Goal: Task Accomplishment & Management: Complete application form

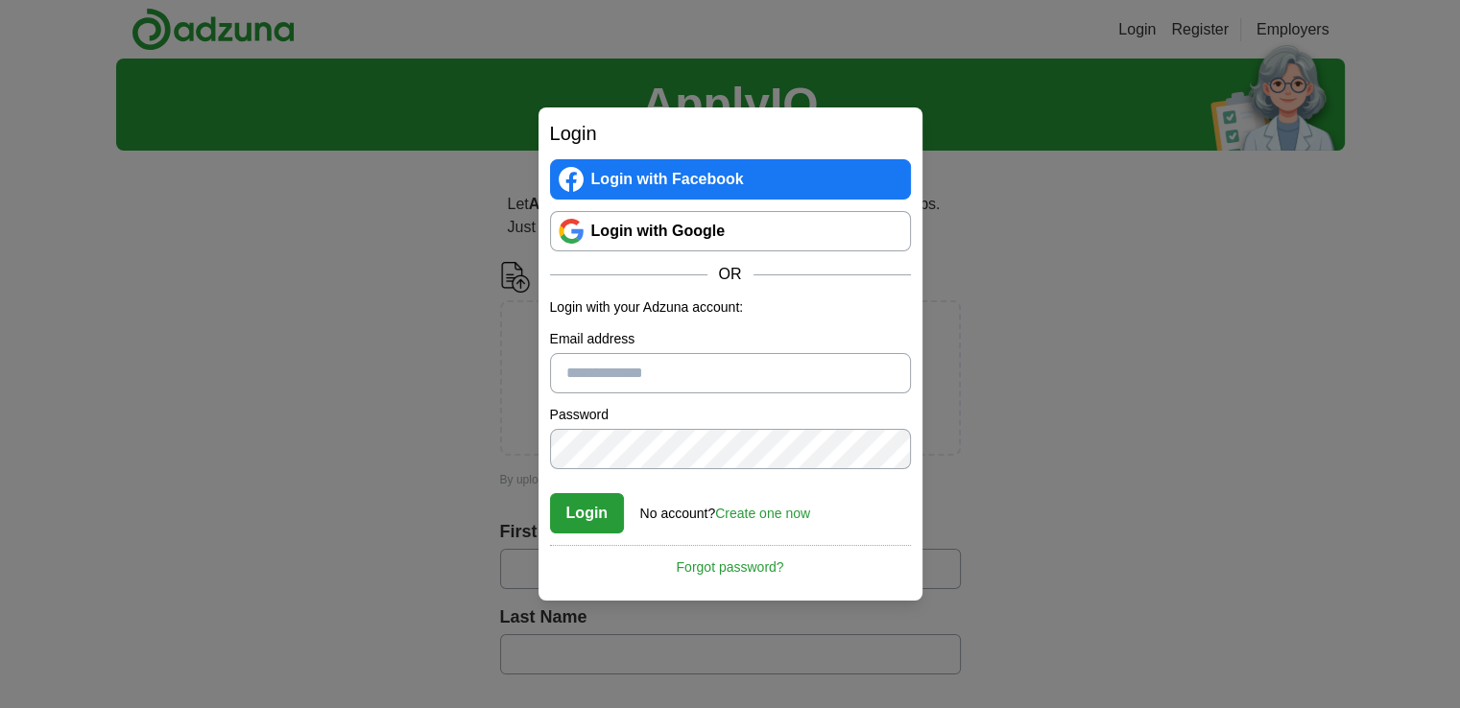
click at [750, 523] on div "Login No account? Create one now Forgot password?" at bounding box center [730, 507] width 361 height 53
click at [749, 512] on link "Create one now" at bounding box center [762, 513] width 95 height 15
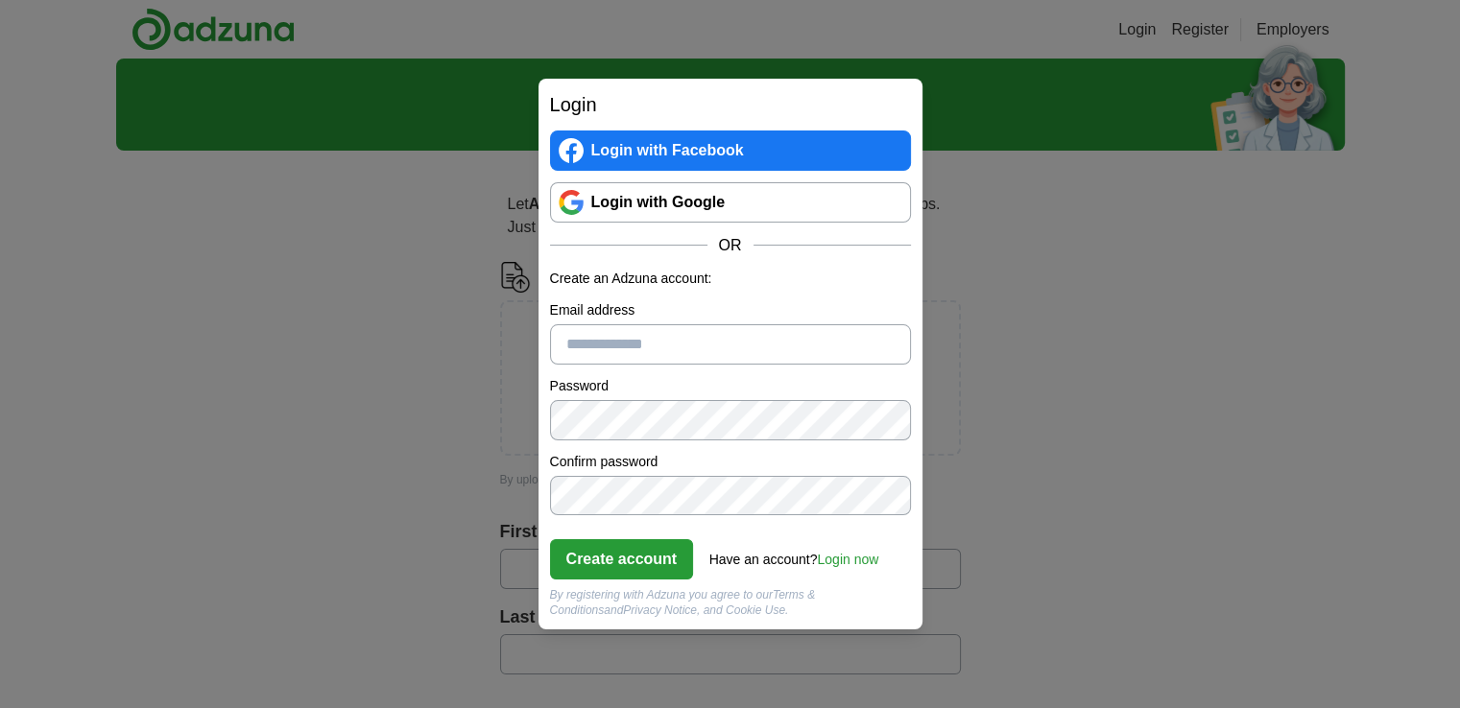
click at [710, 340] on input "Email address" at bounding box center [730, 344] width 361 height 40
type input "**********"
click at [628, 573] on button "Create account" at bounding box center [622, 559] width 144 height 40
click at [629, 551] on button "Create account" at bounding box center [622, 559] width 144 height 40
click at [645, 568] on button "Create account" at bounding box center [622, 559] width 144 height 40
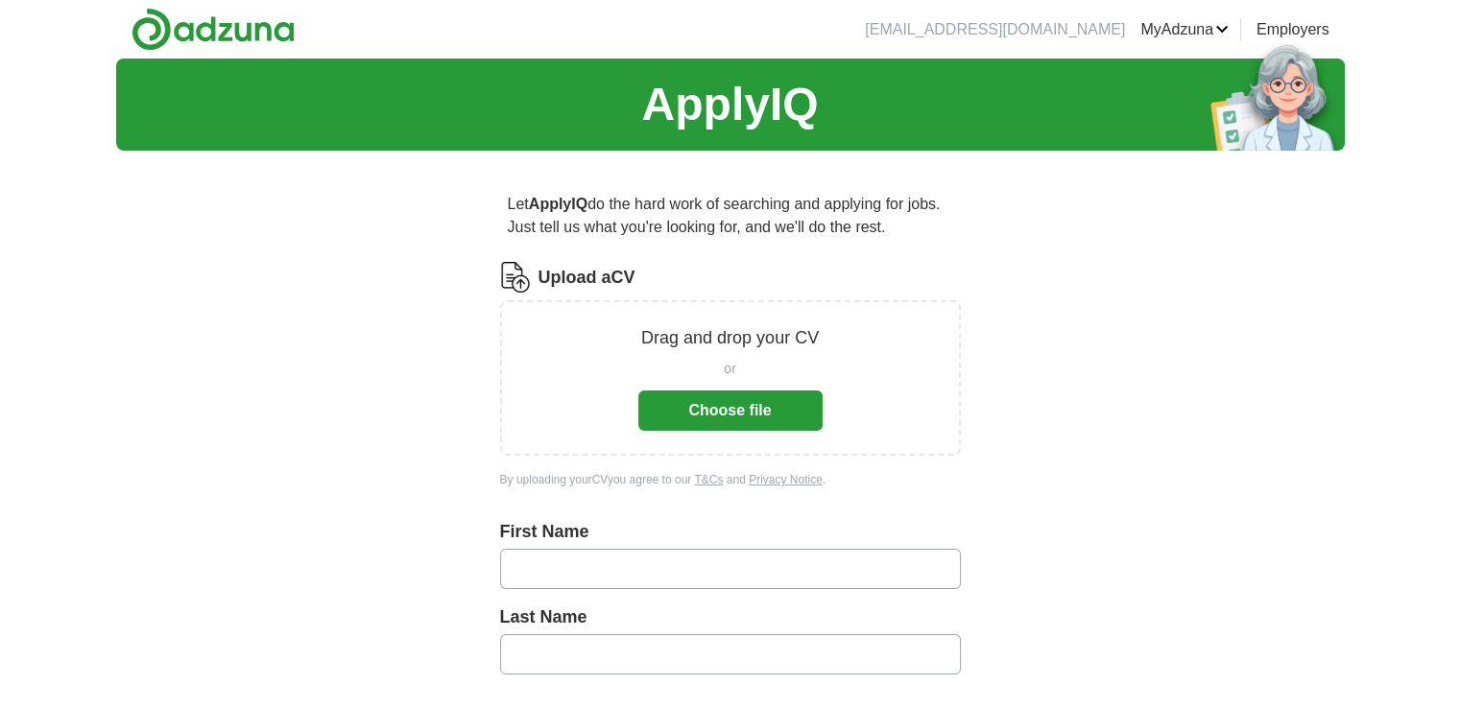
click at [749, 397] on button "Choose file" at bounding box center [730, 411] width 184 height 40
click at [746, 424] on button "Choose file" at bounding box center [730, 411] width 184 height 40
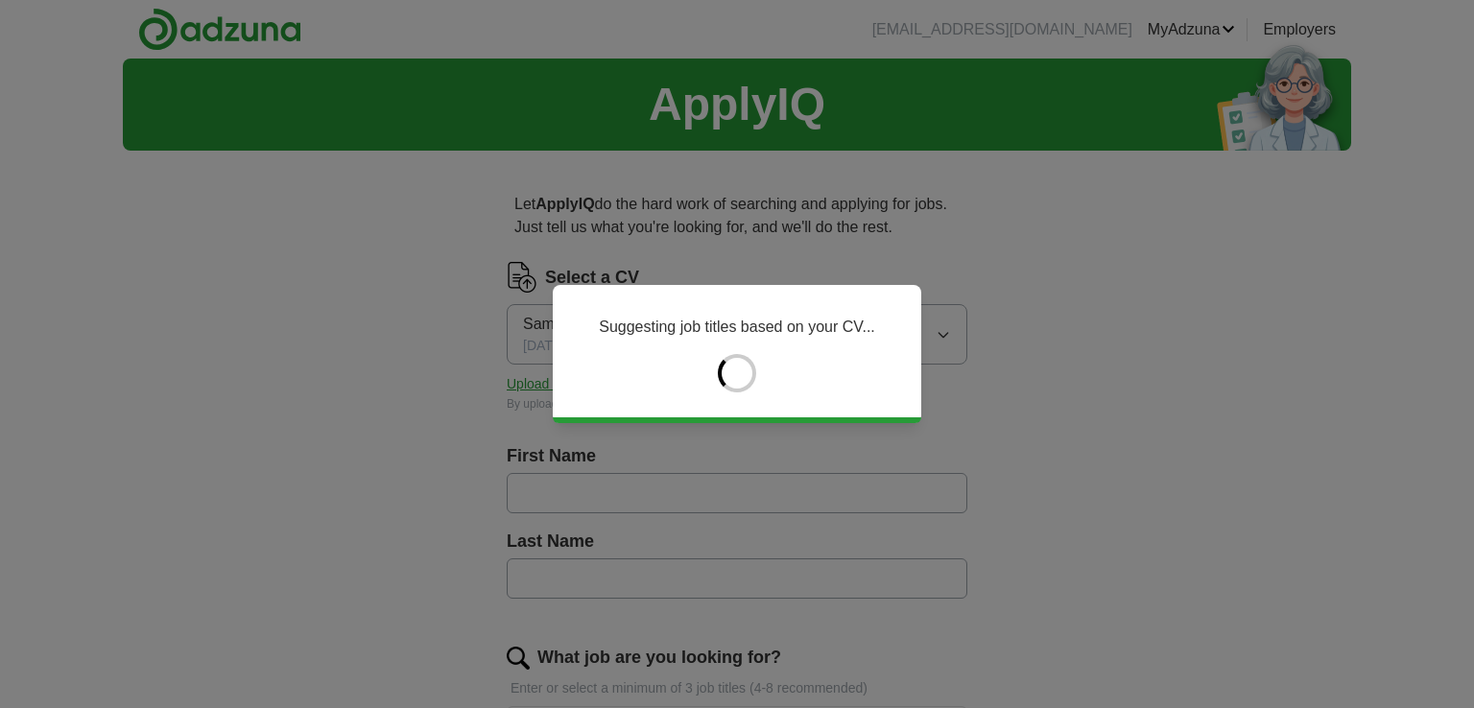
type input "****"
type input "*****"
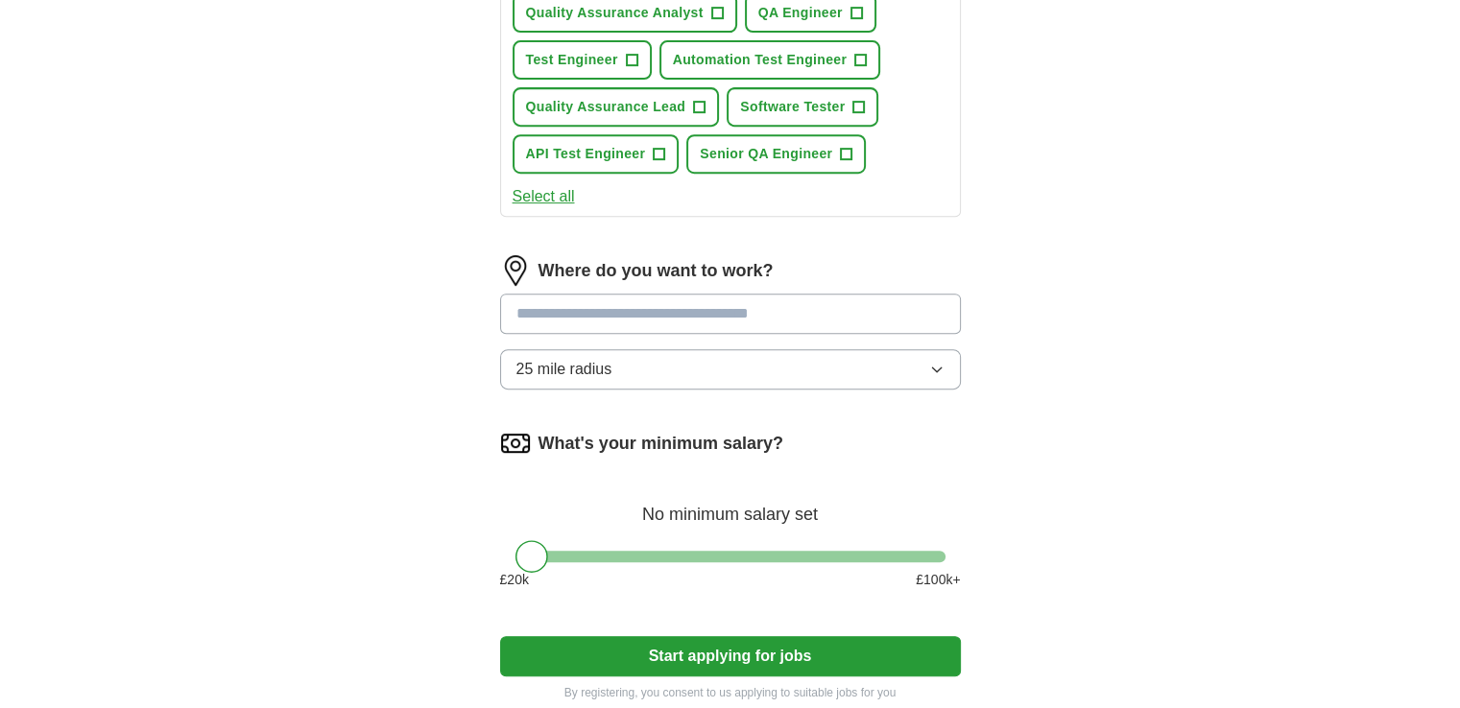
scroll to position [831, 0]
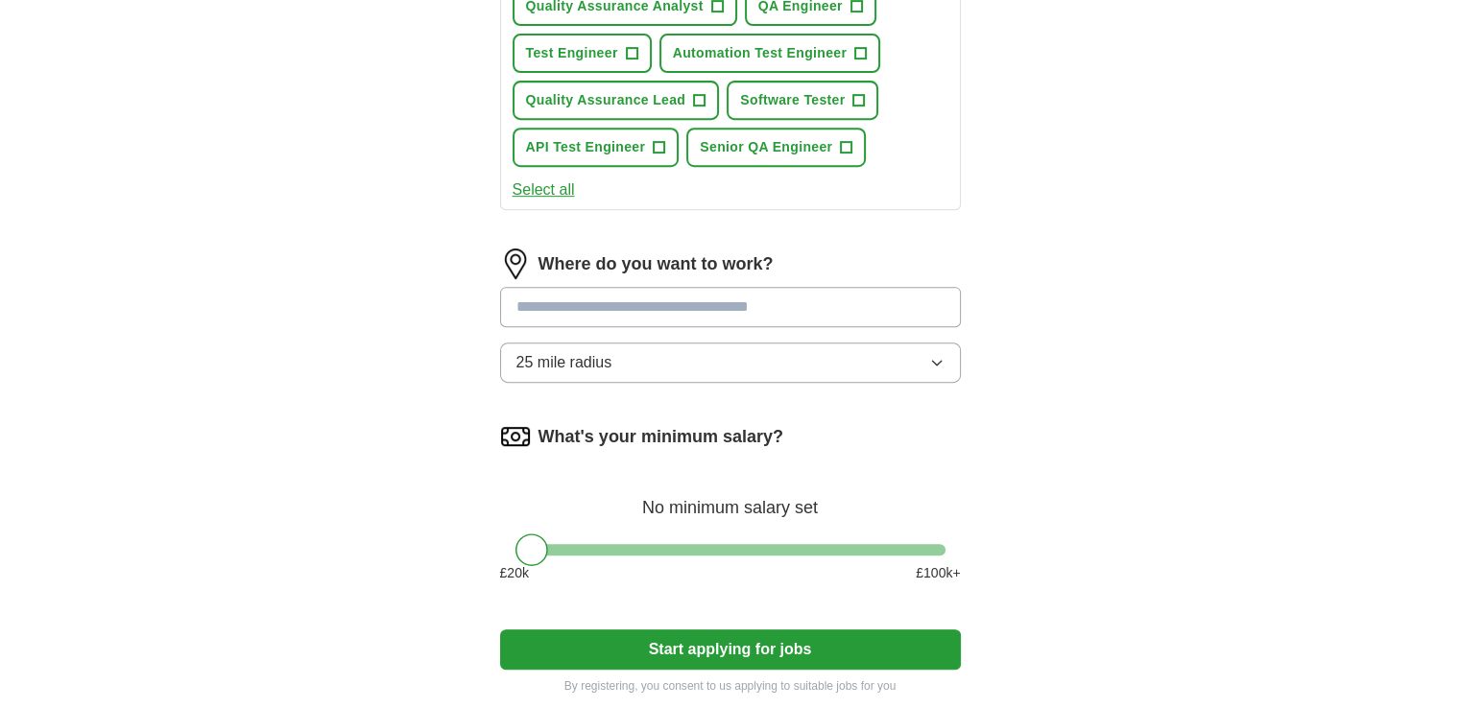
click at [610, 294] on input at bounding box center [730, 307] width 461 height 40
type input "******"
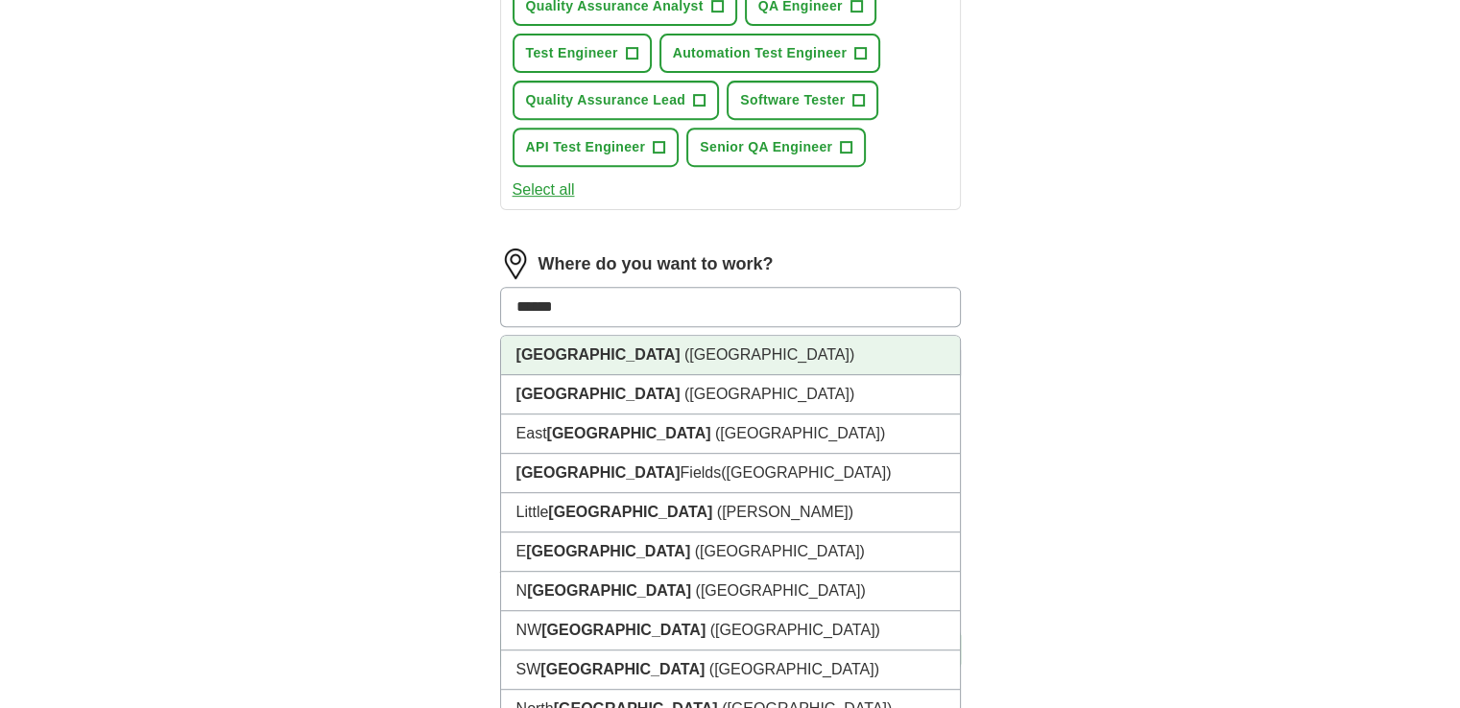
click at [626, 344] on li "[GEOGRAPHIC_DATA] ([GEOGRAPHIC_DATA])" at bounding box center [730, 355] width 459 height 39
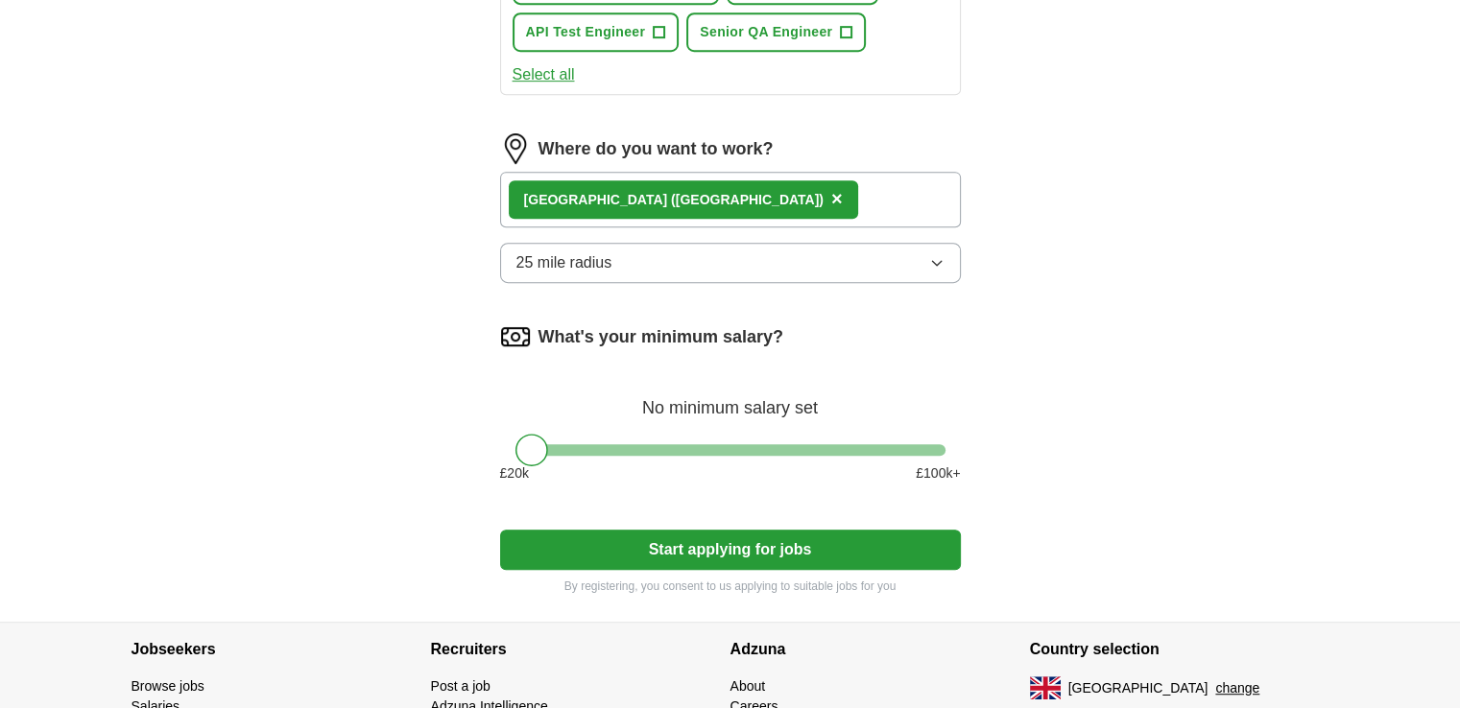
scroll to position [960, 0]
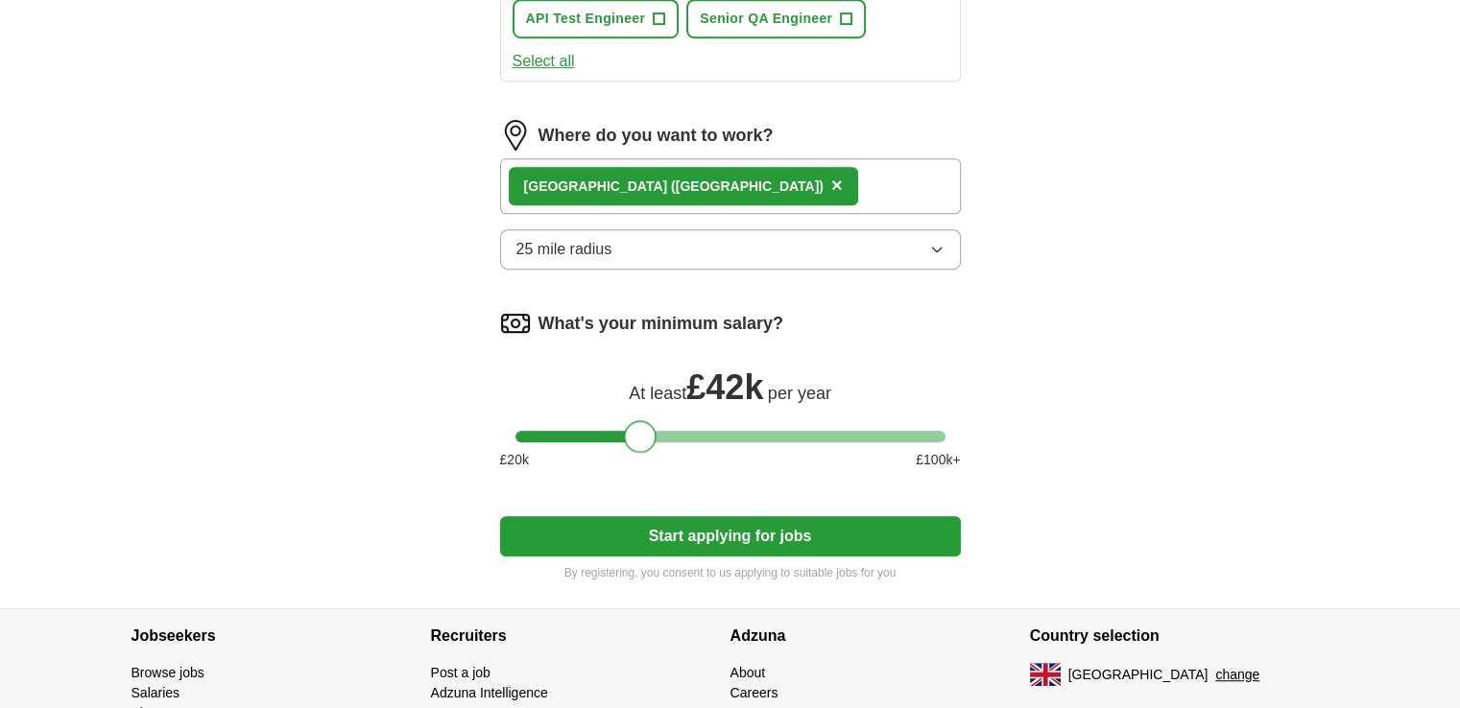
drag, startPoint x: 530, startPoint y: 432, endPoint x: 641, endPoint y: 430, distance: 111.4
click at [641, 430] on div at bounding box center [640, 436] width 33 height 33
click at [701, 534] on button "Start applying for jobs" at bounding box center [730, 536] width 461 height 40
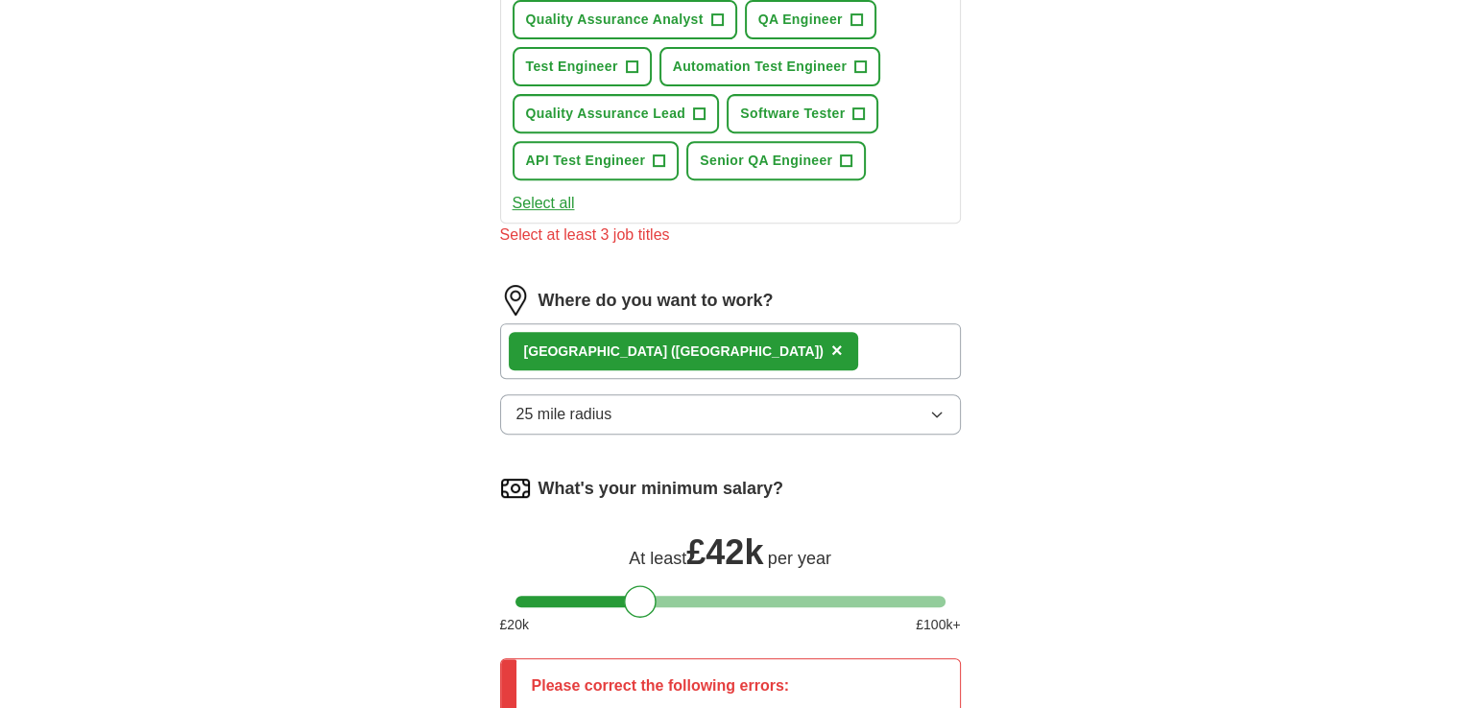
scroll to position [639, 0]
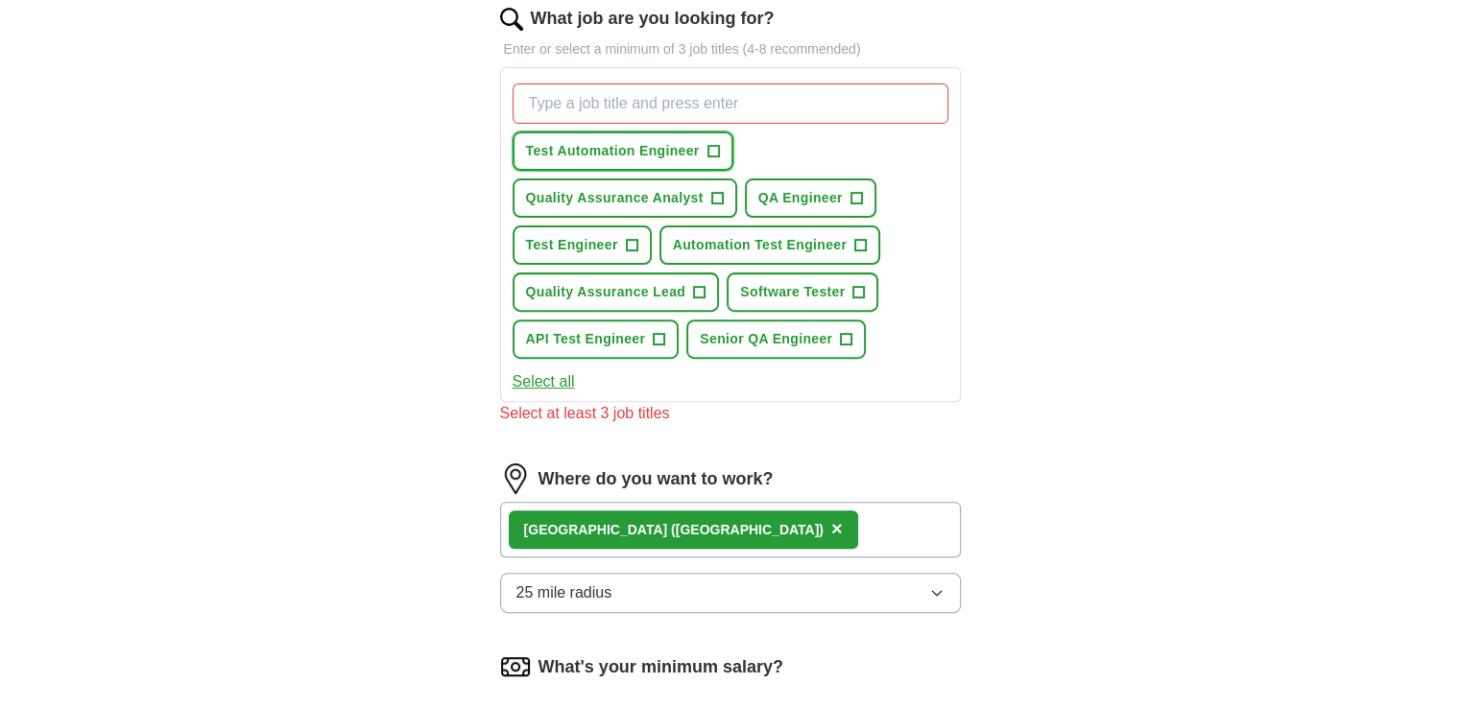
click at [717, 150] on span "+" at bounding box center [713, 151] width 12 height 15
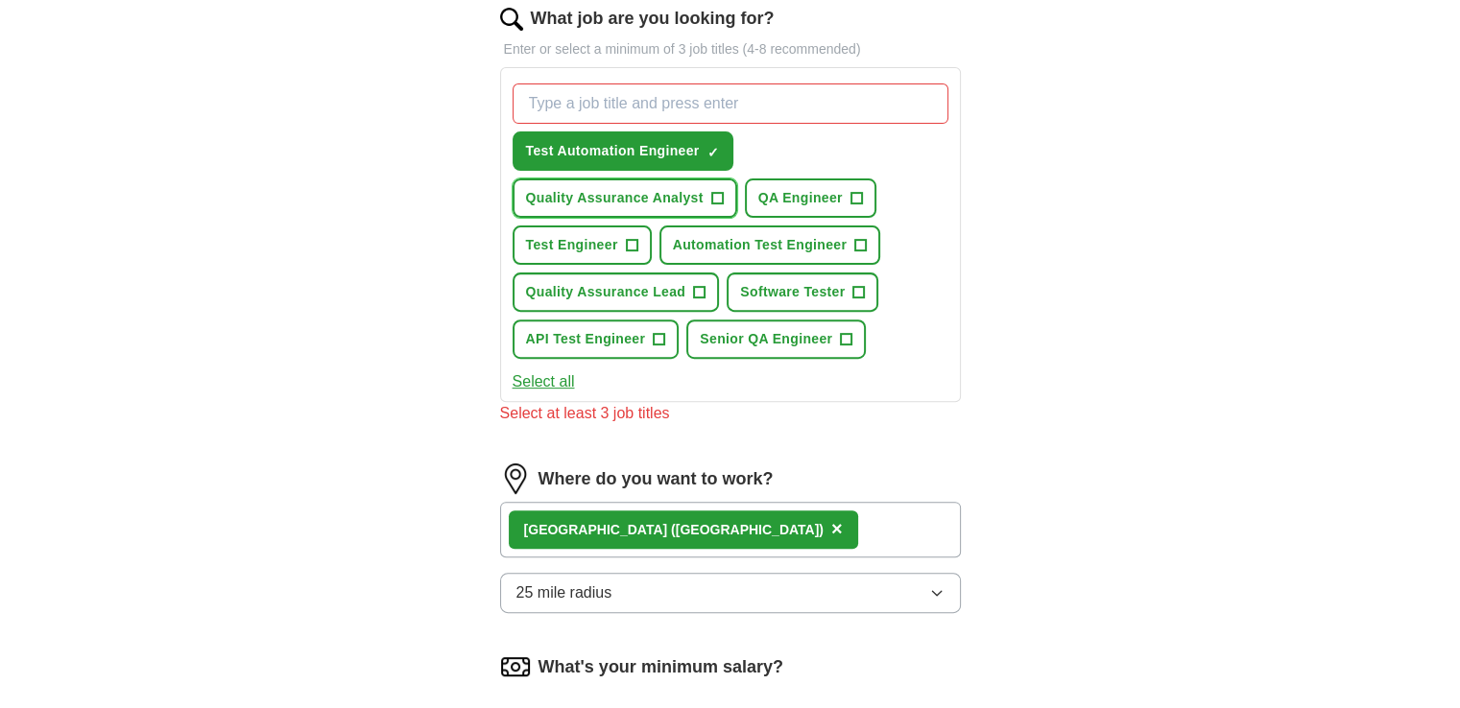
click at [720, 197] on span "+" at bounding box center [717, 198] width 12 height 15
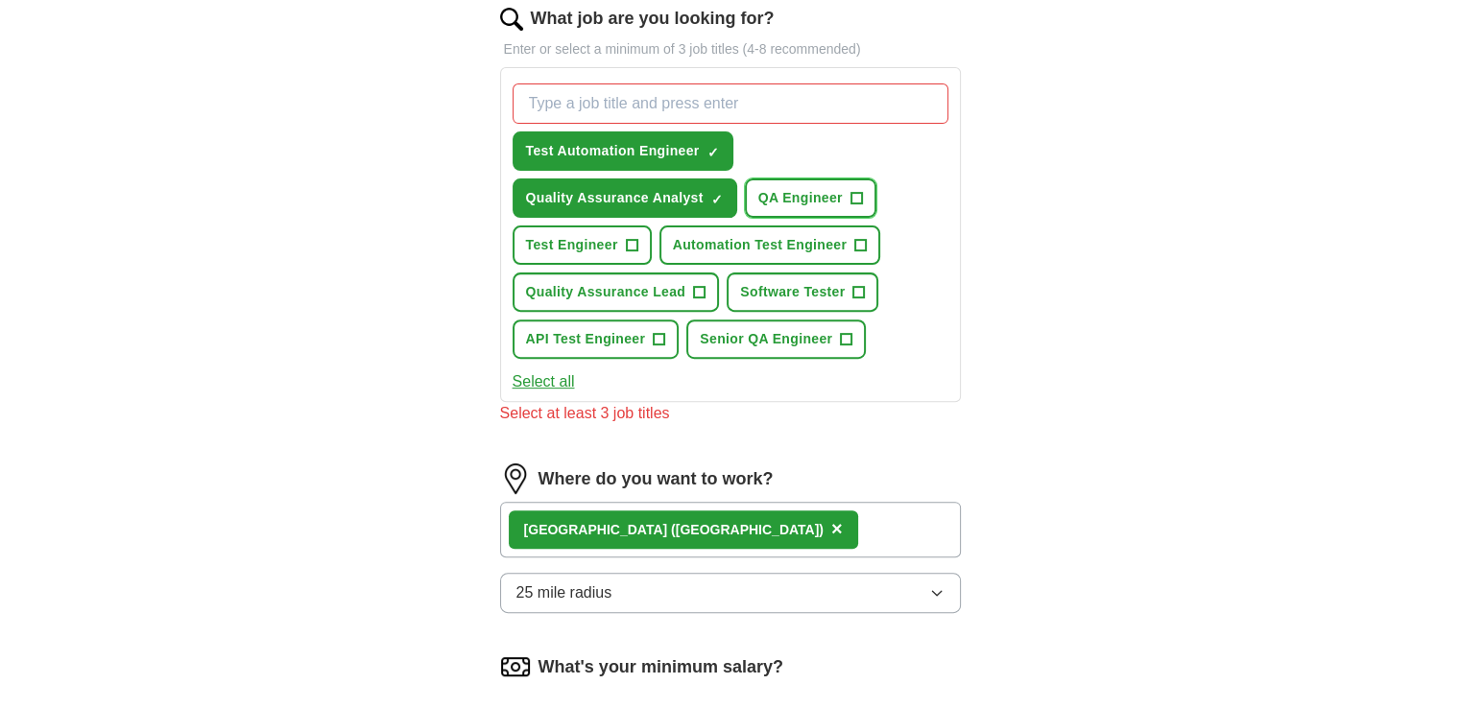
click at [799, 197] on span "QA Engineer" at bounding box center [800, 198] width 84 height 20
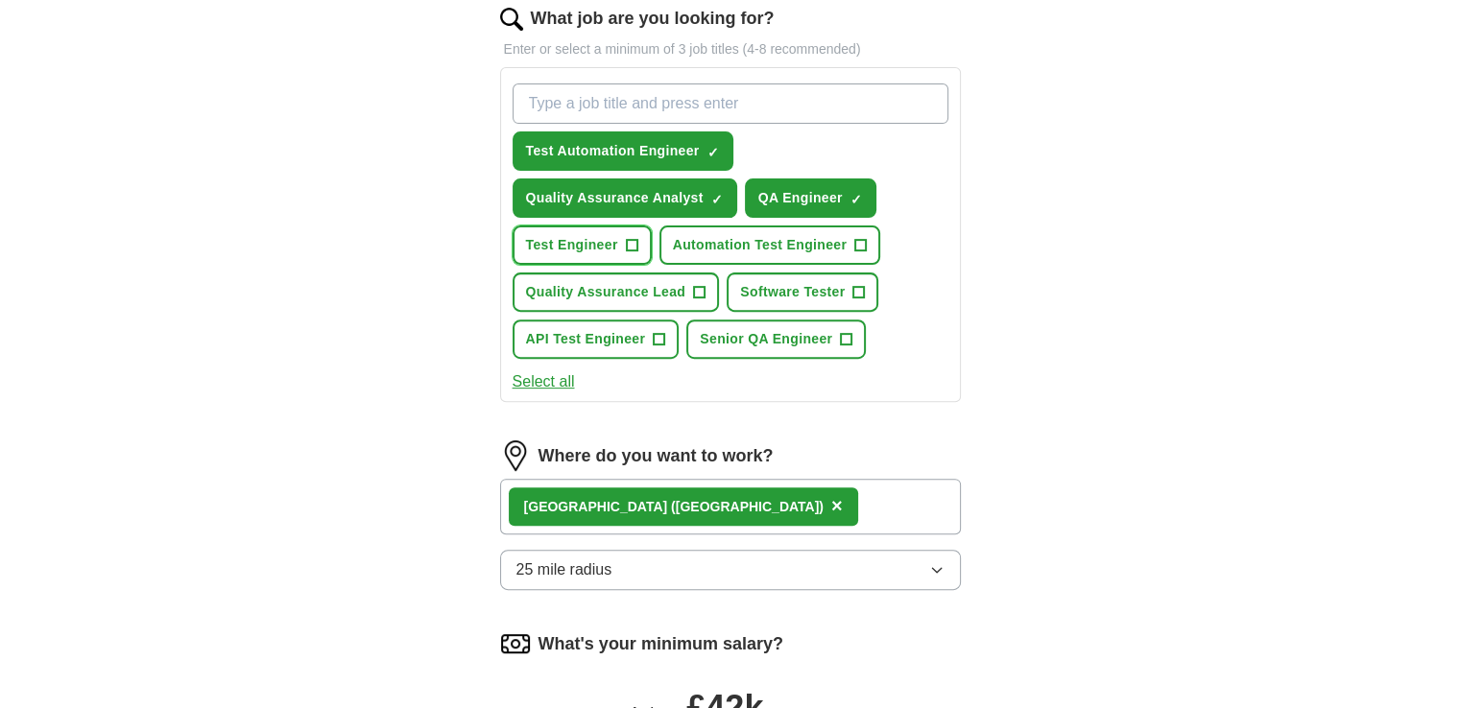
click at [619, 244] on button "Test Engineer +" at bounding box center [582, 245] width 139 height 39
click at [707, 243] on span "Automation Test Engineer" at bounding box center [760, 245] width 175 height 20
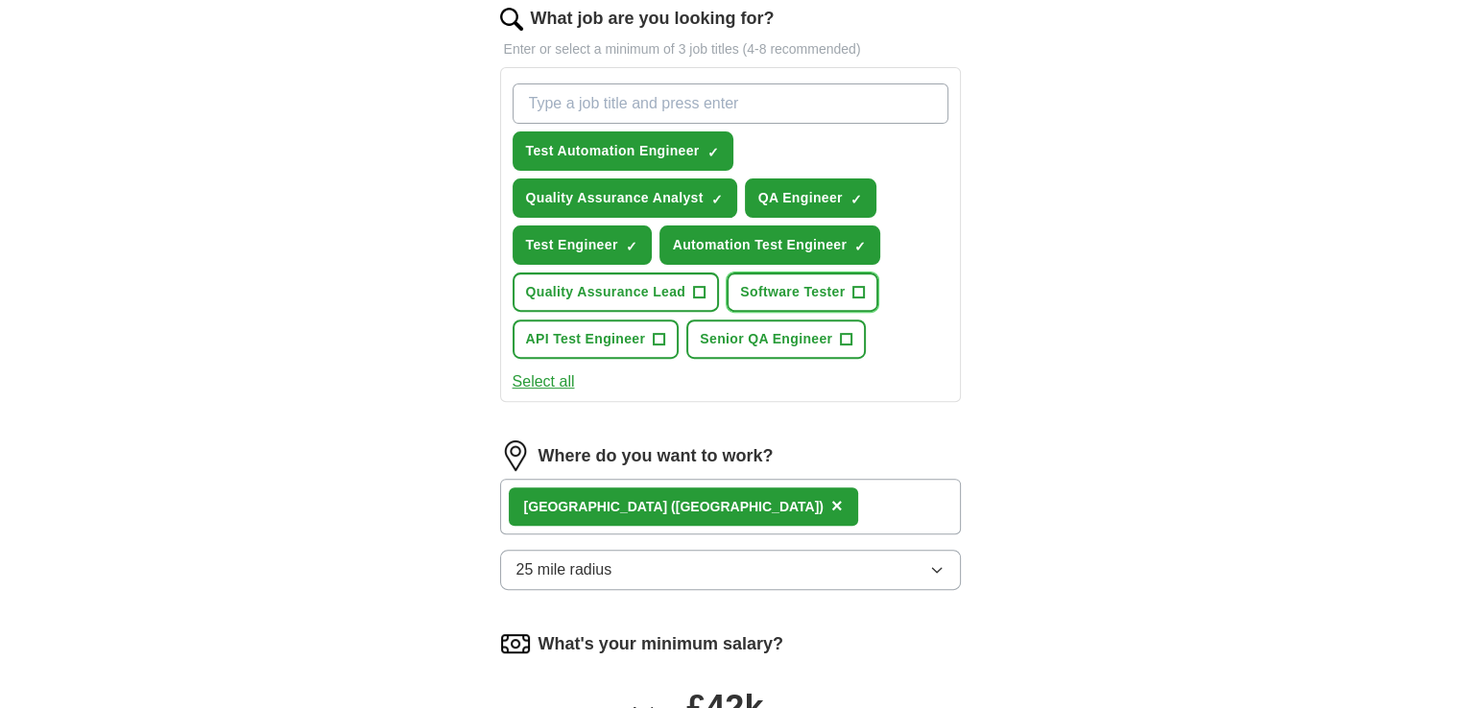
click at [769, 288] on span "Software Tester" at bounding box center [792, 292] width 105 height 20
click at [645, 285] on span "Quality Assurance Lead" at bounding box center [606, 292] width 160 height 20
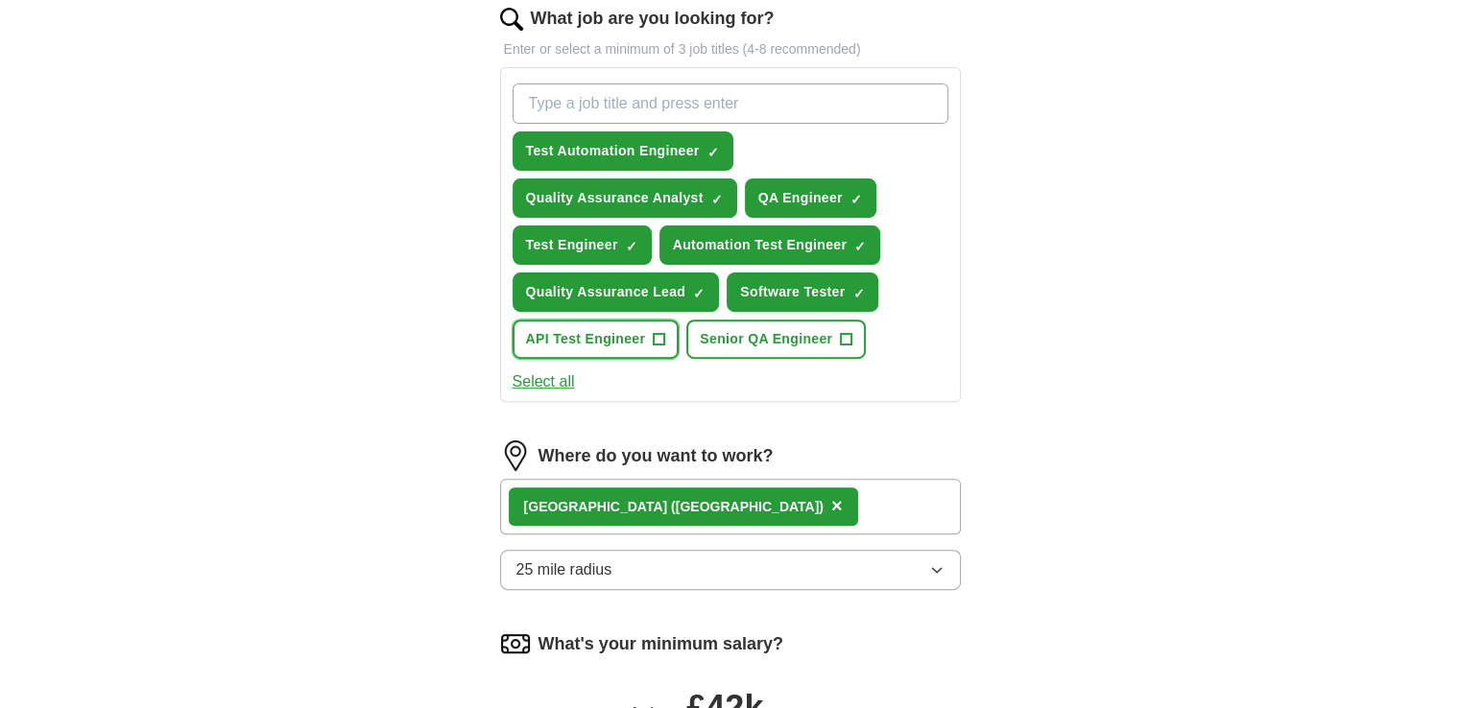
click at [626, 343] on span "API Test Engineer" at bounding box center [586, 339] width 120 height 20
click at [745, 336] on span "Senior QA Engineer" at bounding box center [766, 339] width 132 height 20
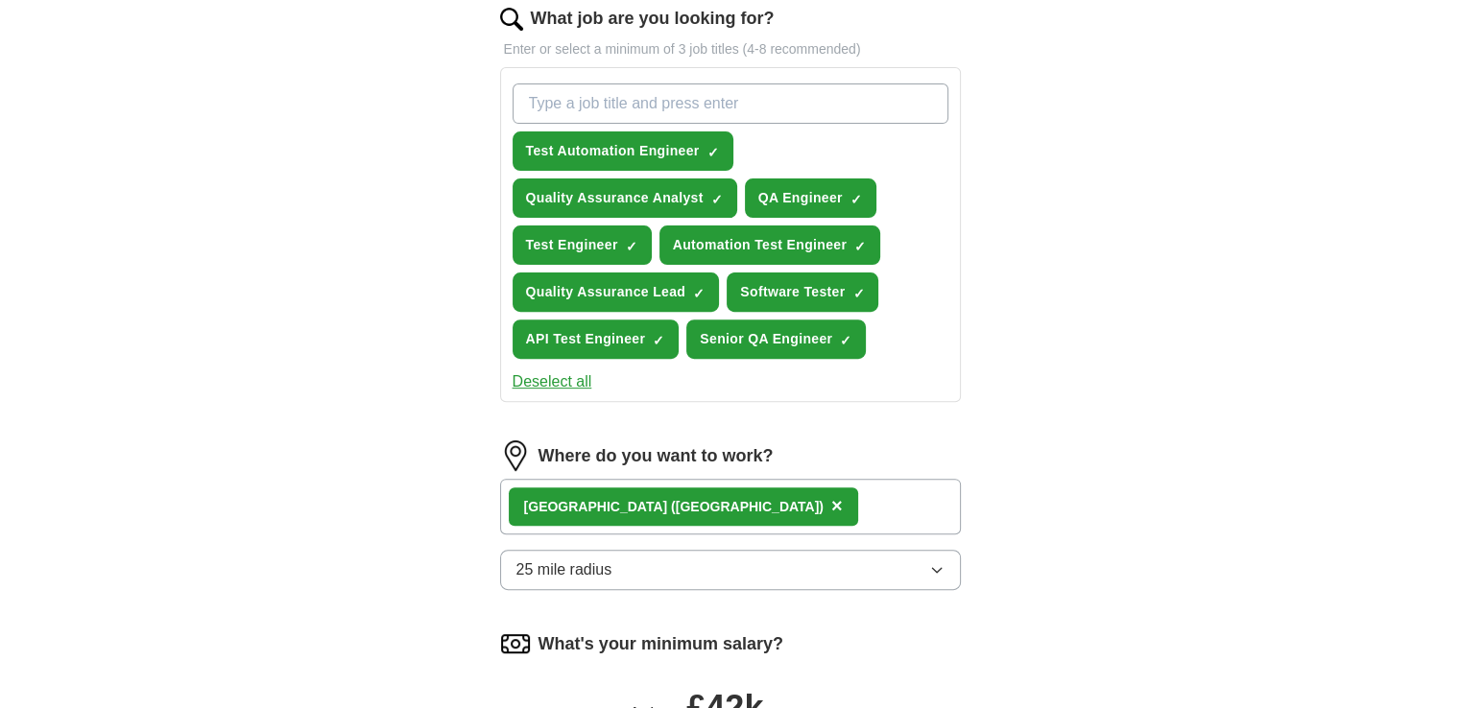
click at [676, 111] on input "What job are you looking for?" at bounding box center [731, 104] width 436 height 40
type input "Manual Tester"
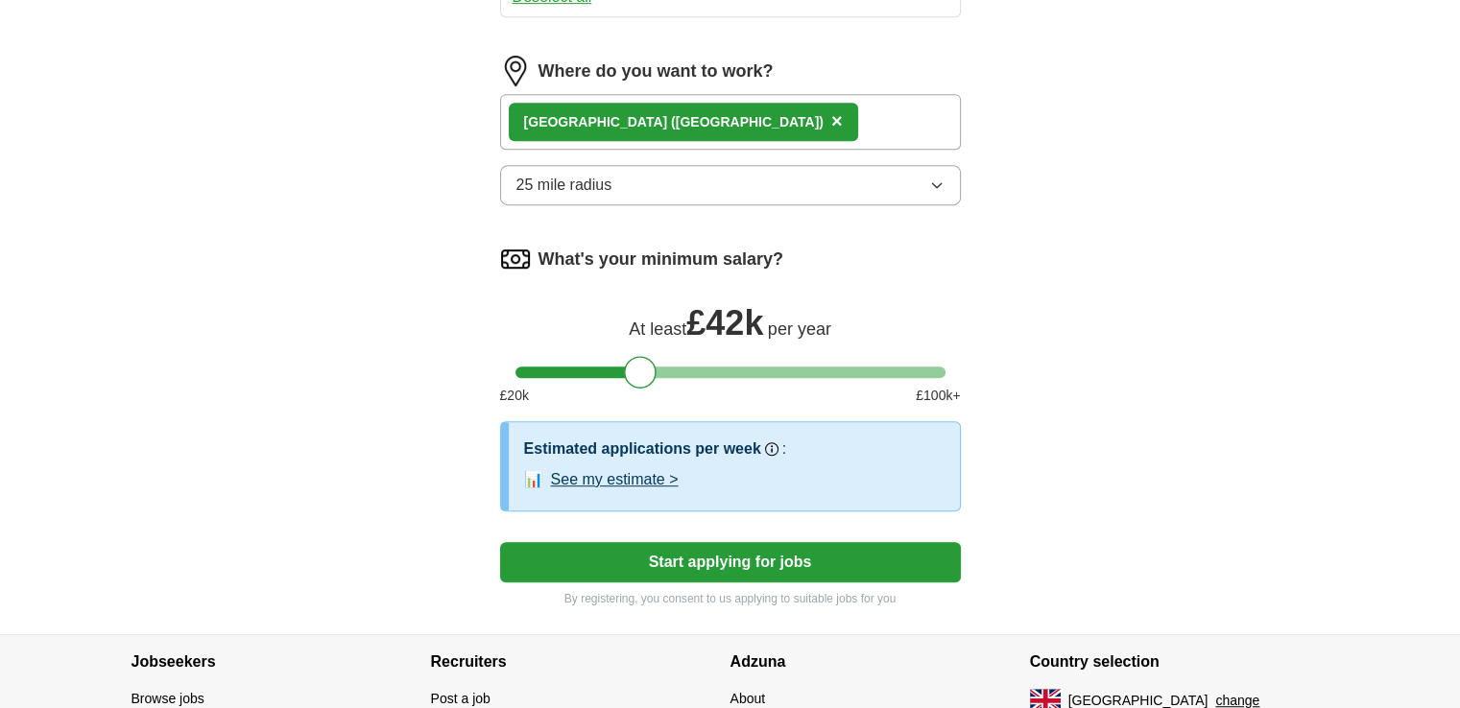
scroll to position [1087, 0]
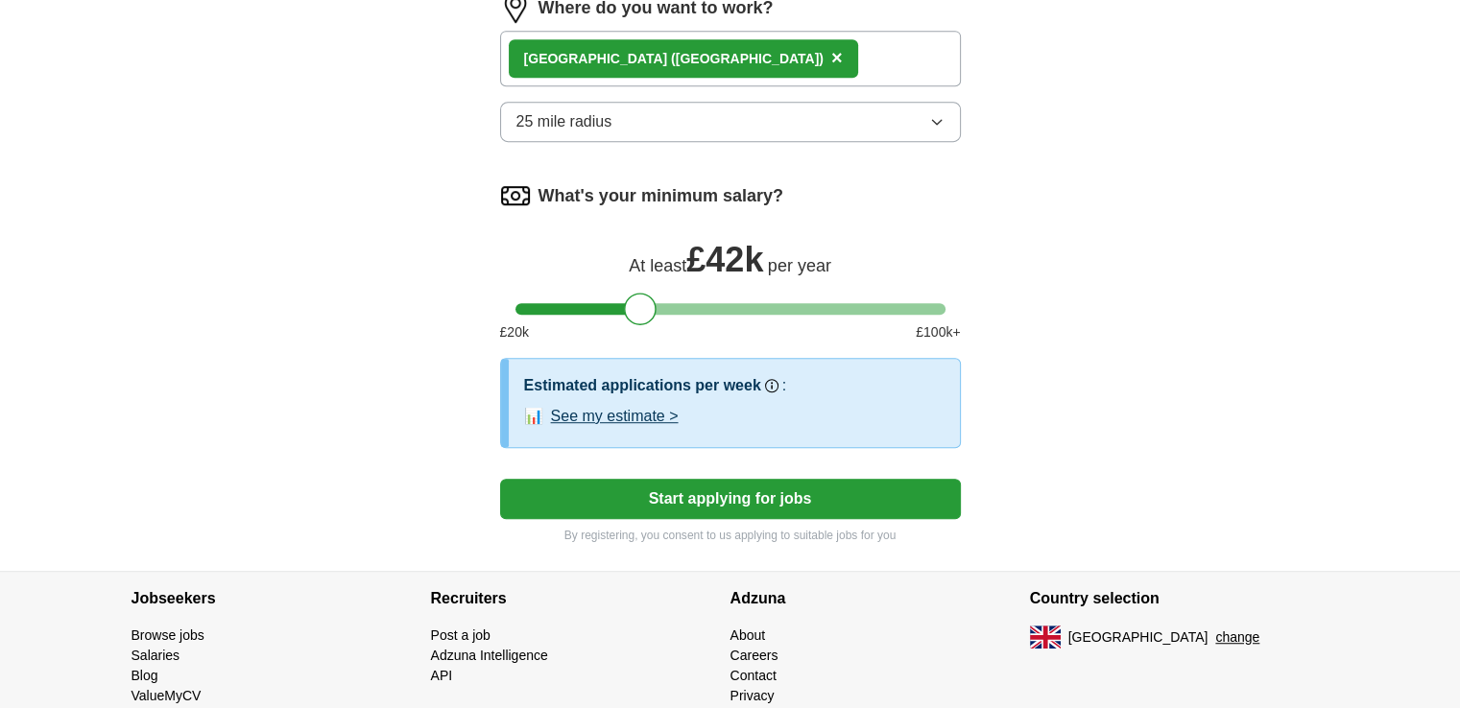
click at [643, 416] on button "See my estimate >" at bounding box center [615, 416] width 128 height 23
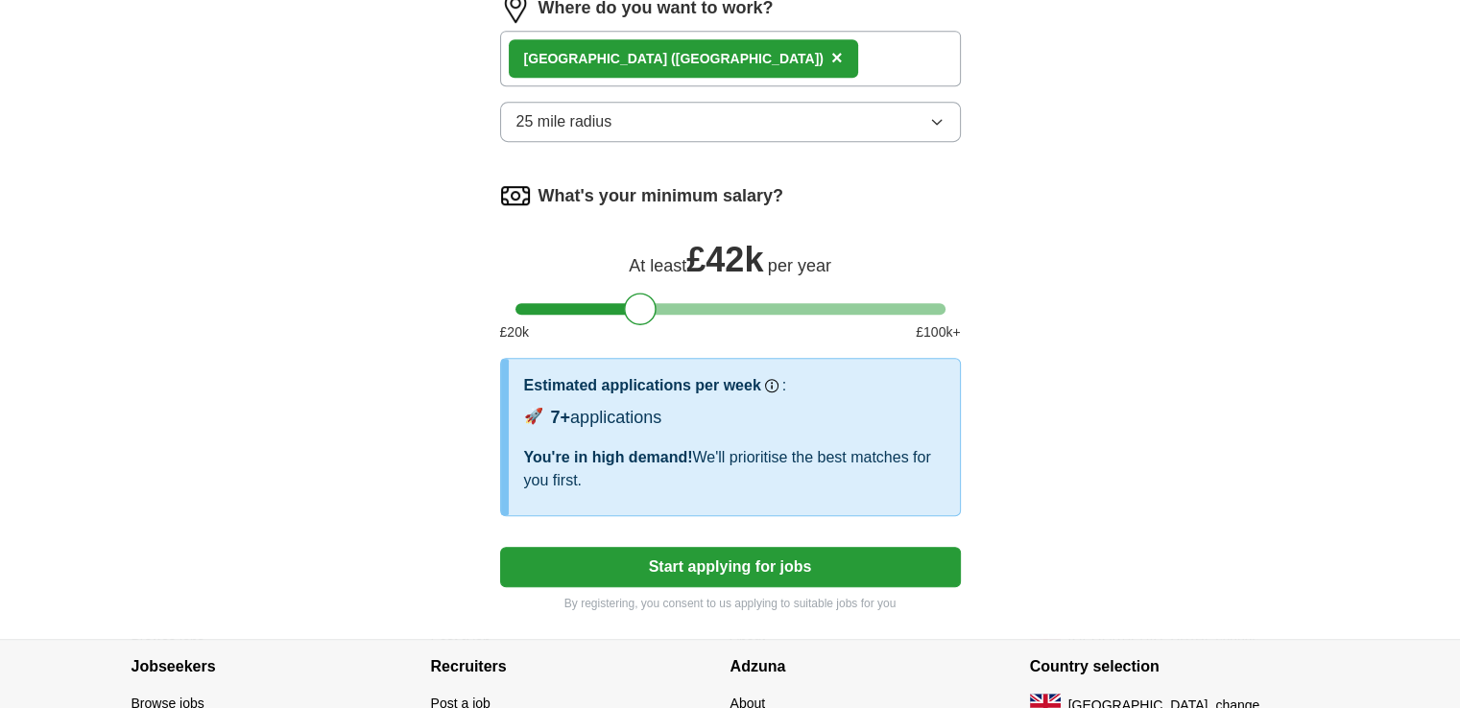
click at [714, 564] on button "Start applying for jobs" at bounding box center [730, 567] width 461 height 40
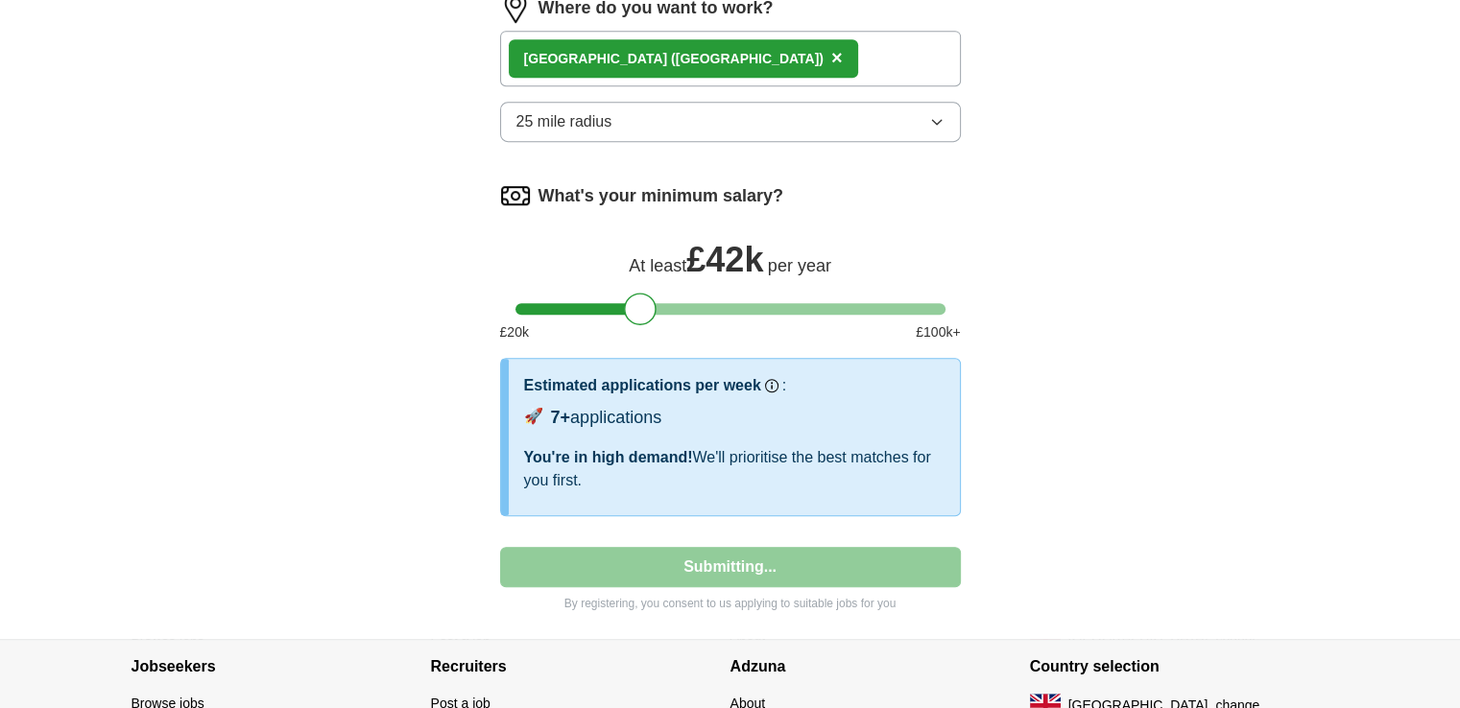
select select "**"
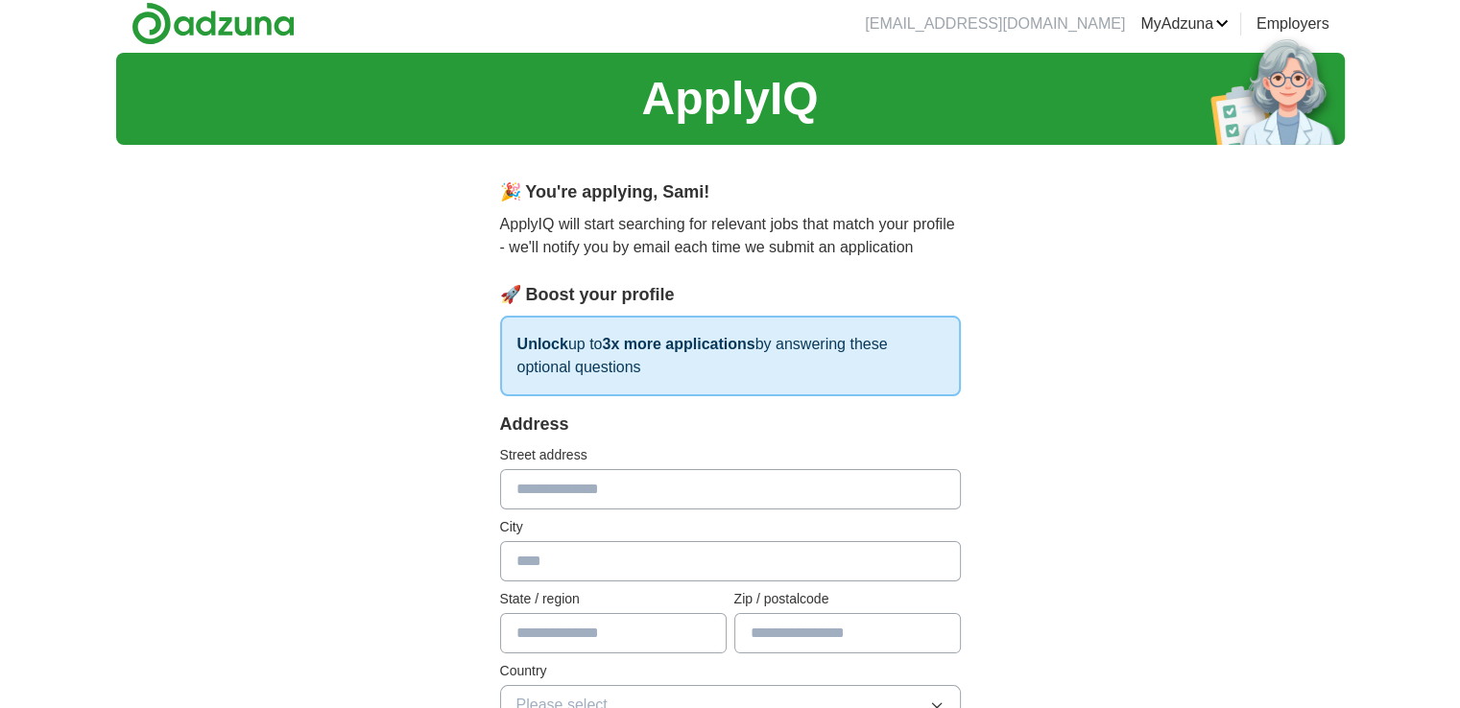
scroll to position [0, 0]
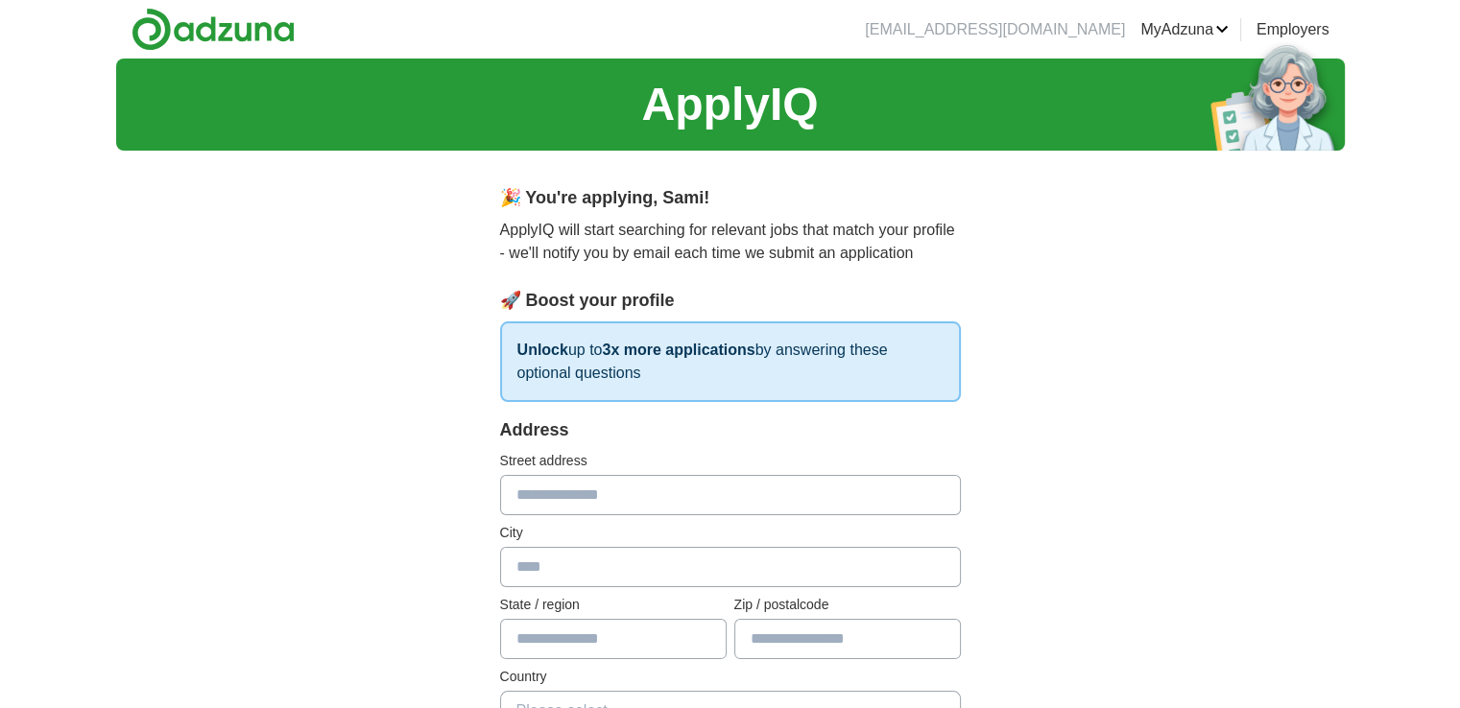
click at [657, 496] on input "text" at bounding box center [730, 495] width 461 height 40
type input "**********"
type input "******"
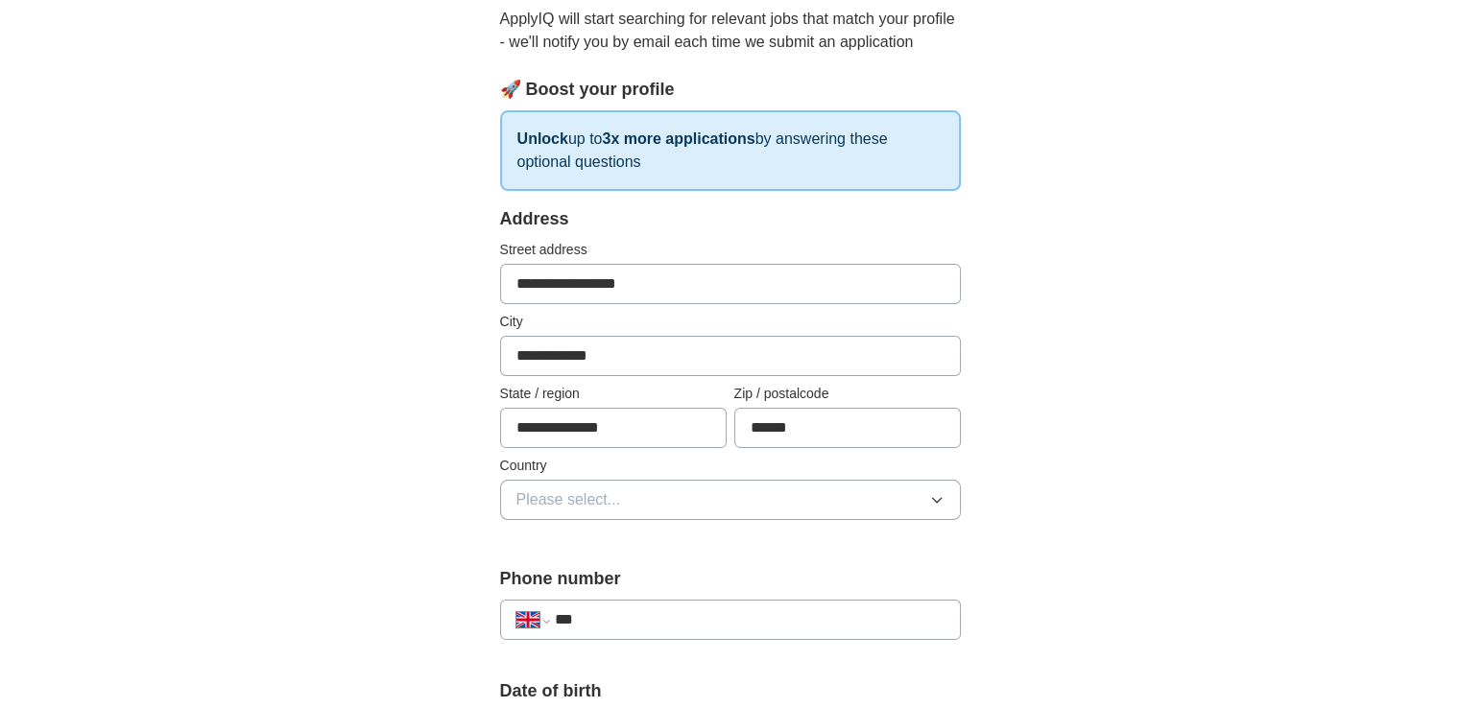
scroll to position [213, 0]
click at [657, 496] on button "Please select..." at bounding box center [730, 498] width 461 height 40
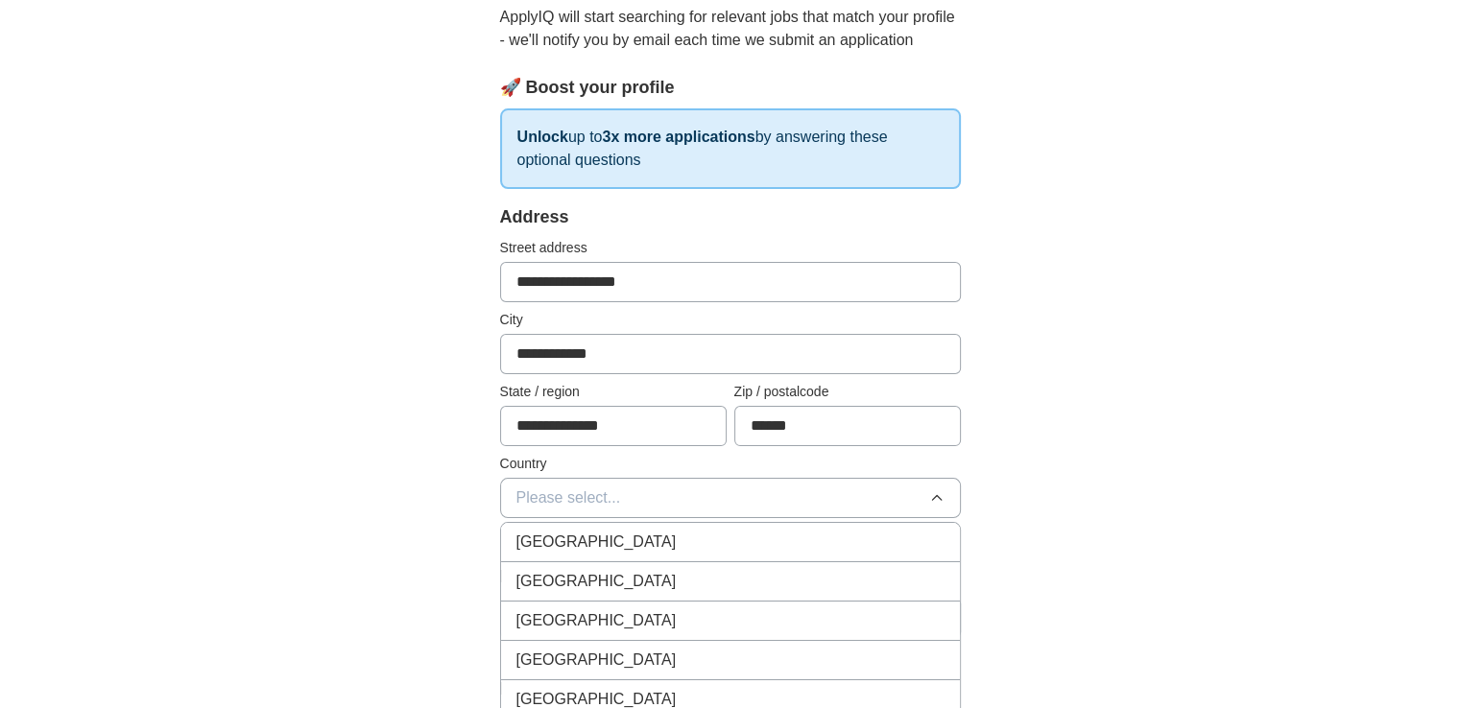
click at [622, 538] on span "[GEOGRAPHIC_DATA]" at bounding box center [596, 542] width 160 height 23
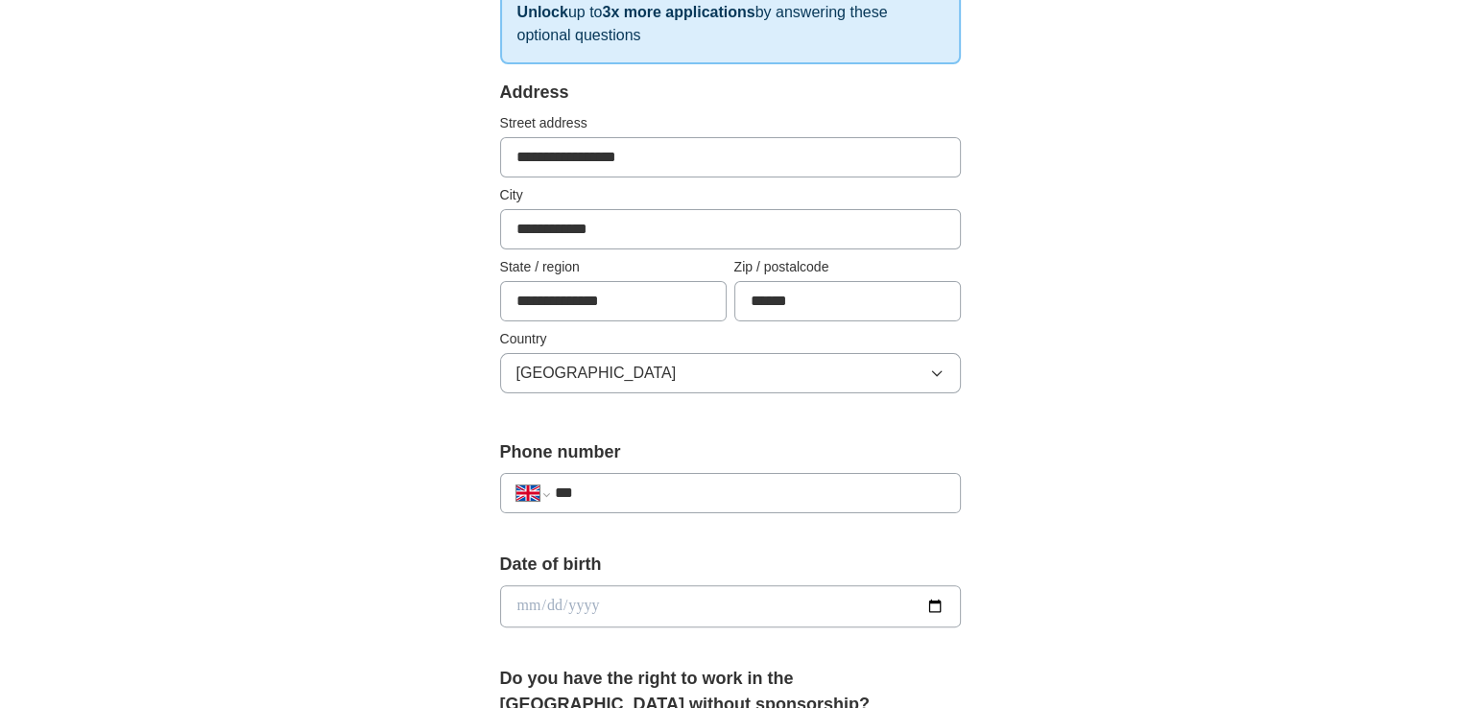
scroll to position [342, 0]
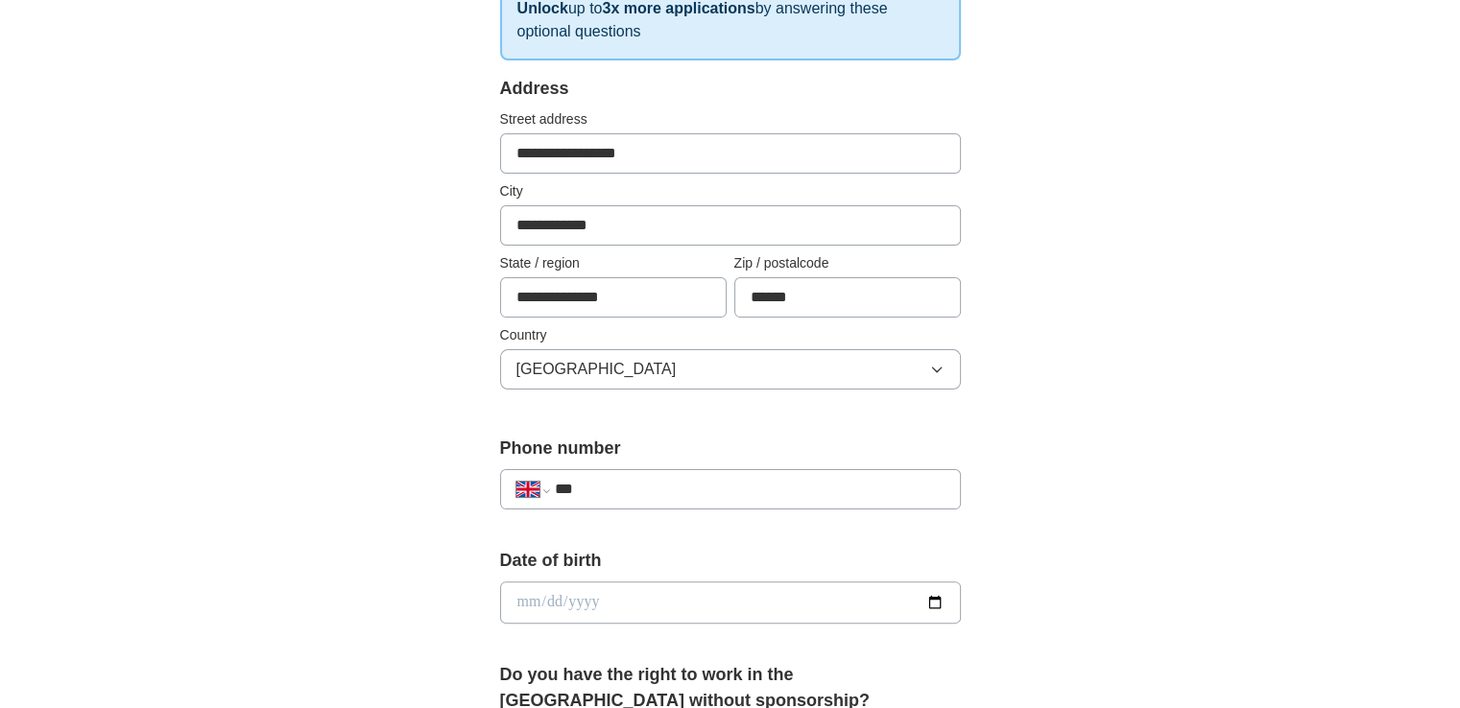
click at [618, 481] on input "***" at bounding box center [749, 489] width 390 height 23
type input "**********"
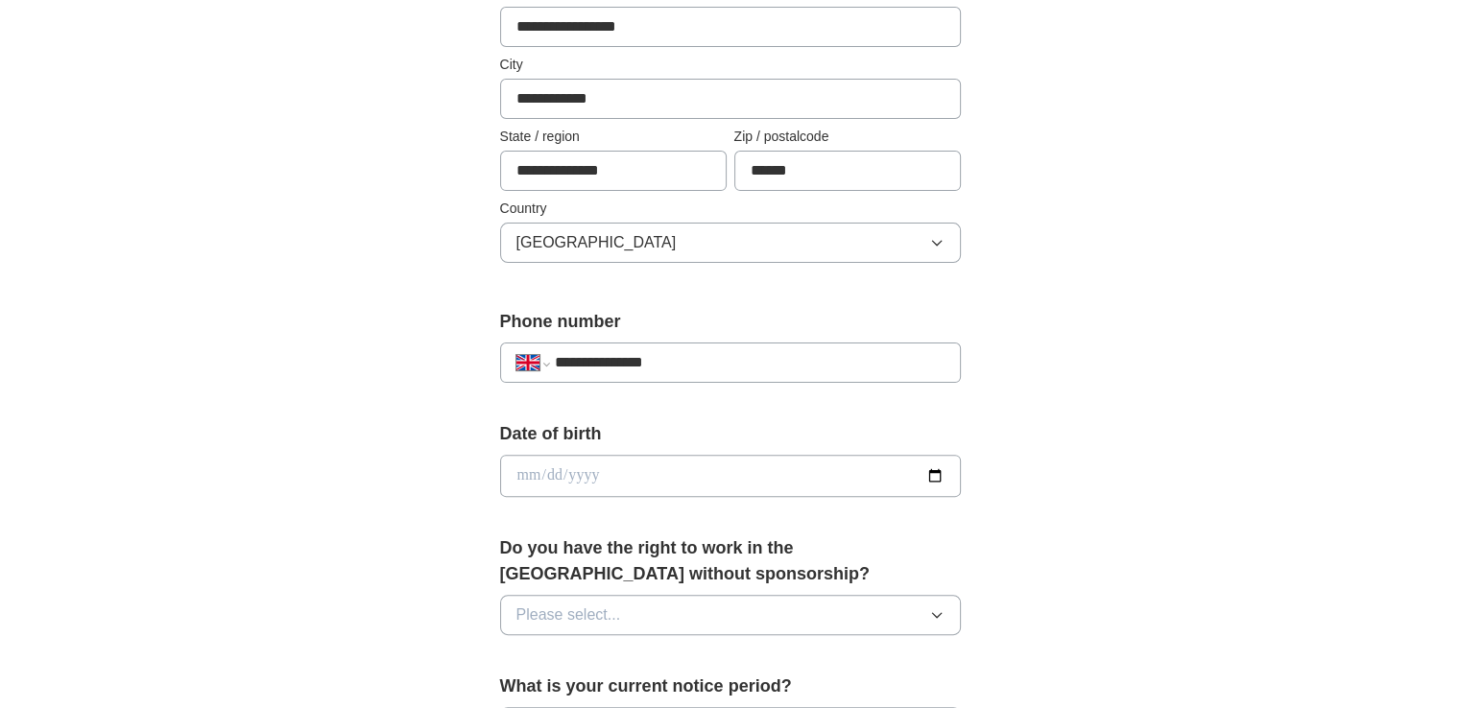
scroll to position [468, 0]
type input "**********"
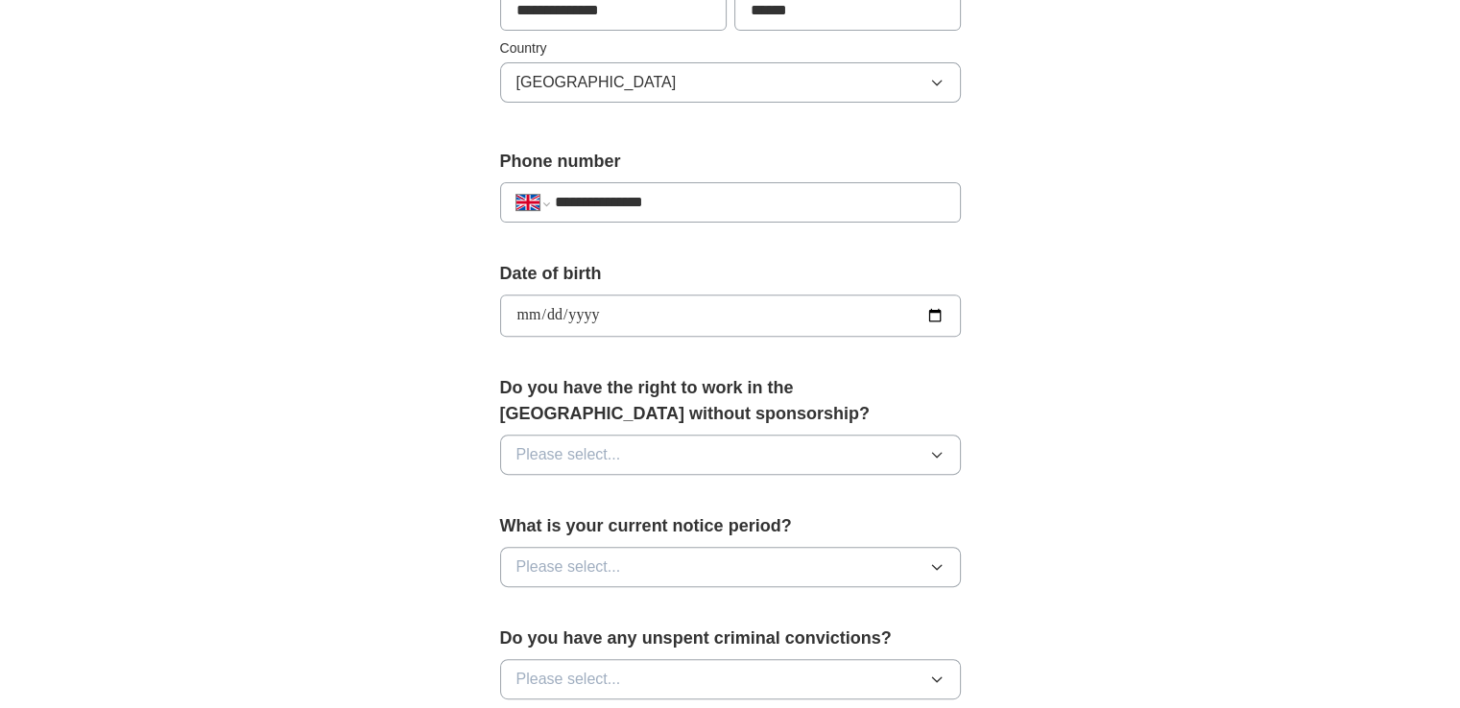
scroll to position [660, 0]
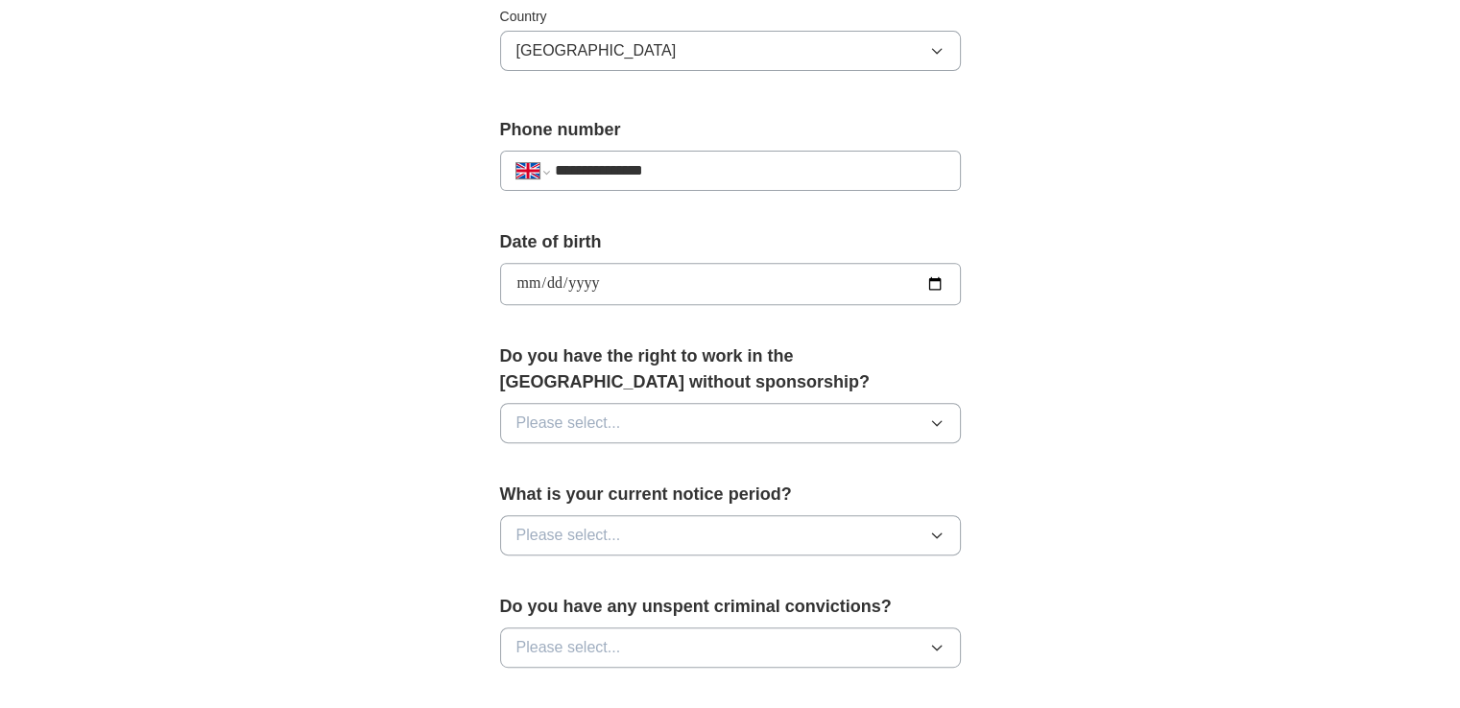
click at [603, 416] on span "Please select..." at bounding box center [568, 423] width 105 height 23
click at [581, 497] on div "No" at bounding box center [730, 506] width 428 height 23
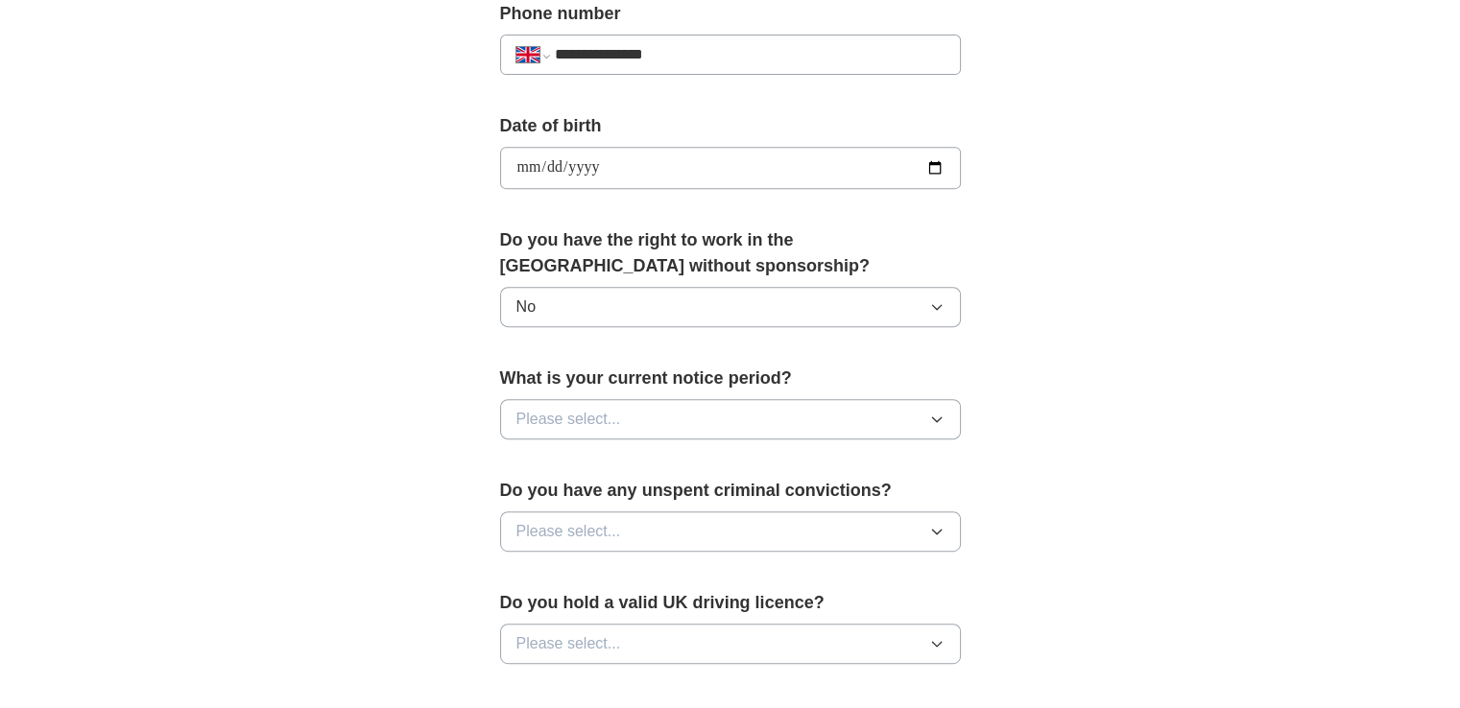
scroll to position [789, 0]
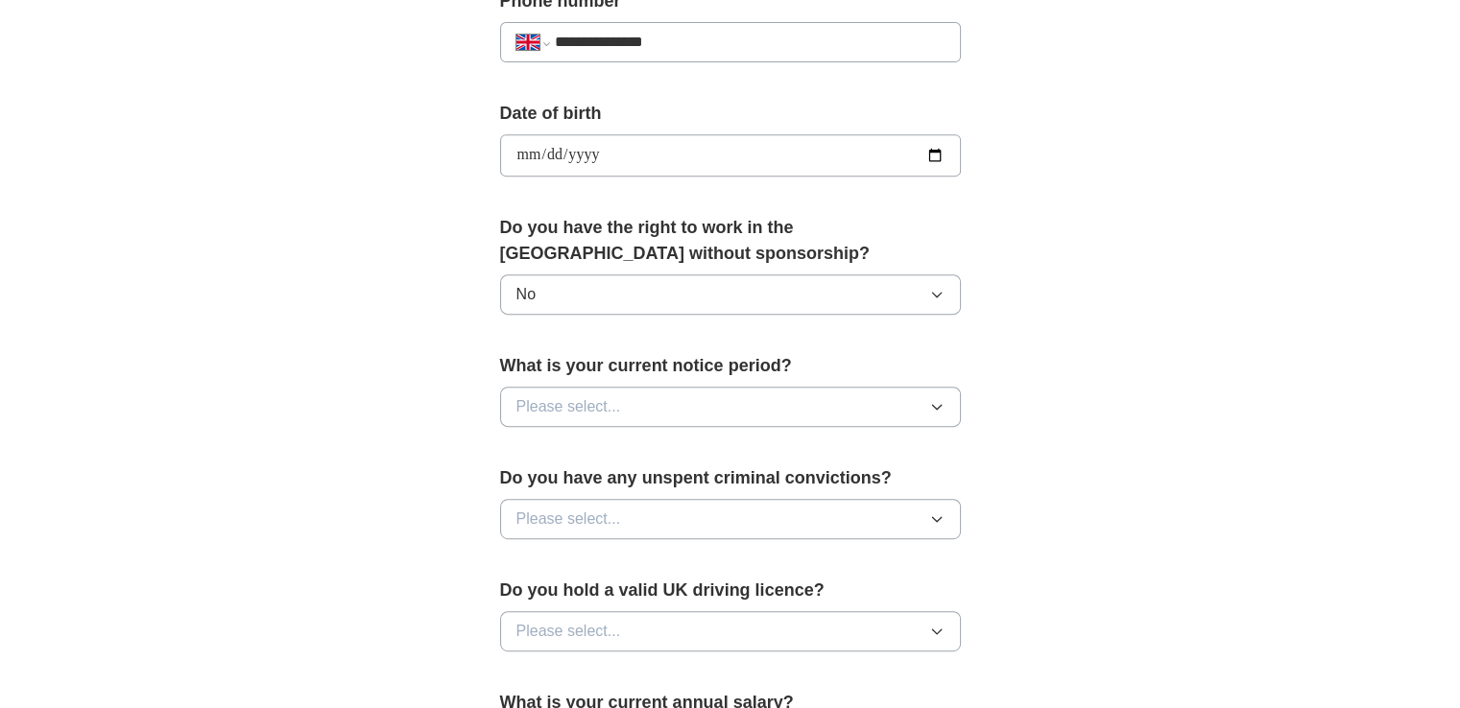
click at [585, 395] on span "Please select..." at bounding box center [568, 406] width 105 height 23
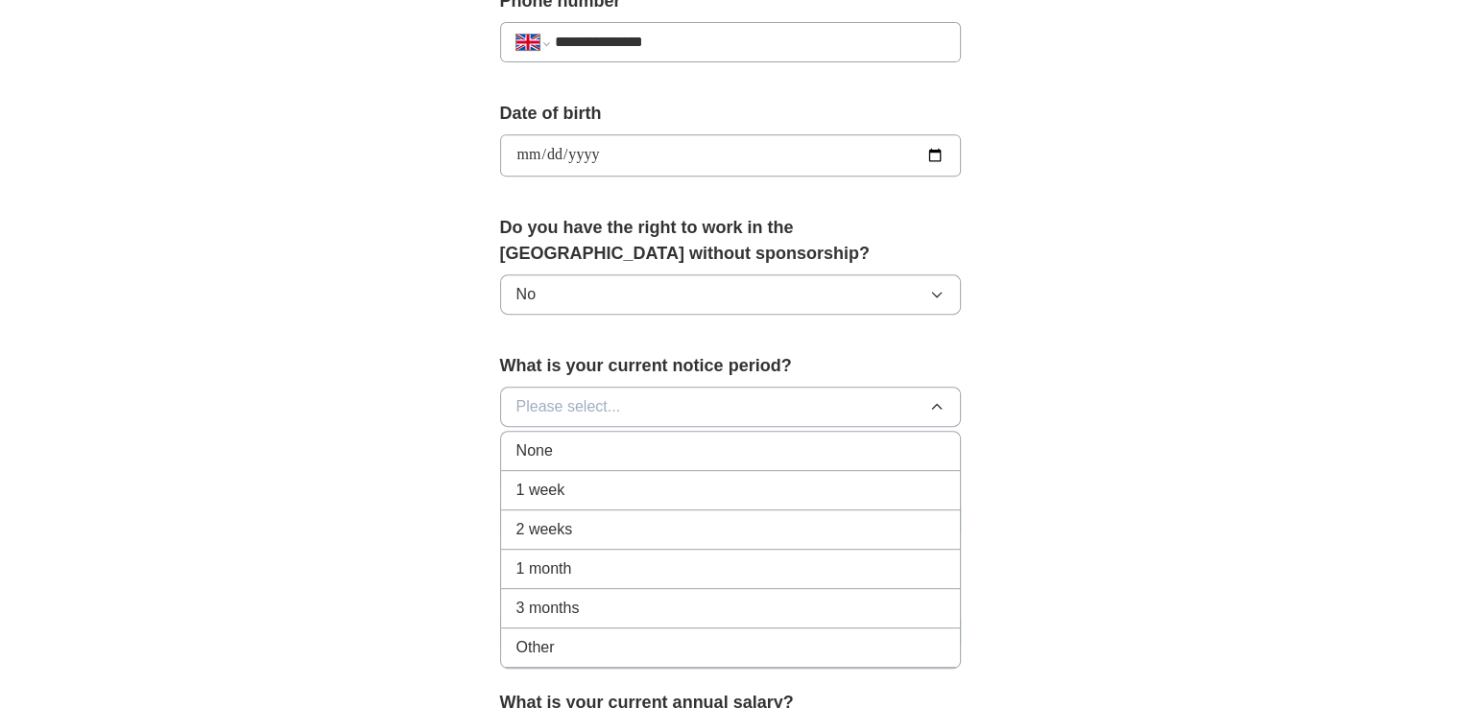
click at [570, 471] on li "1 week" at bounding box center [730, 490] width 459 height 39
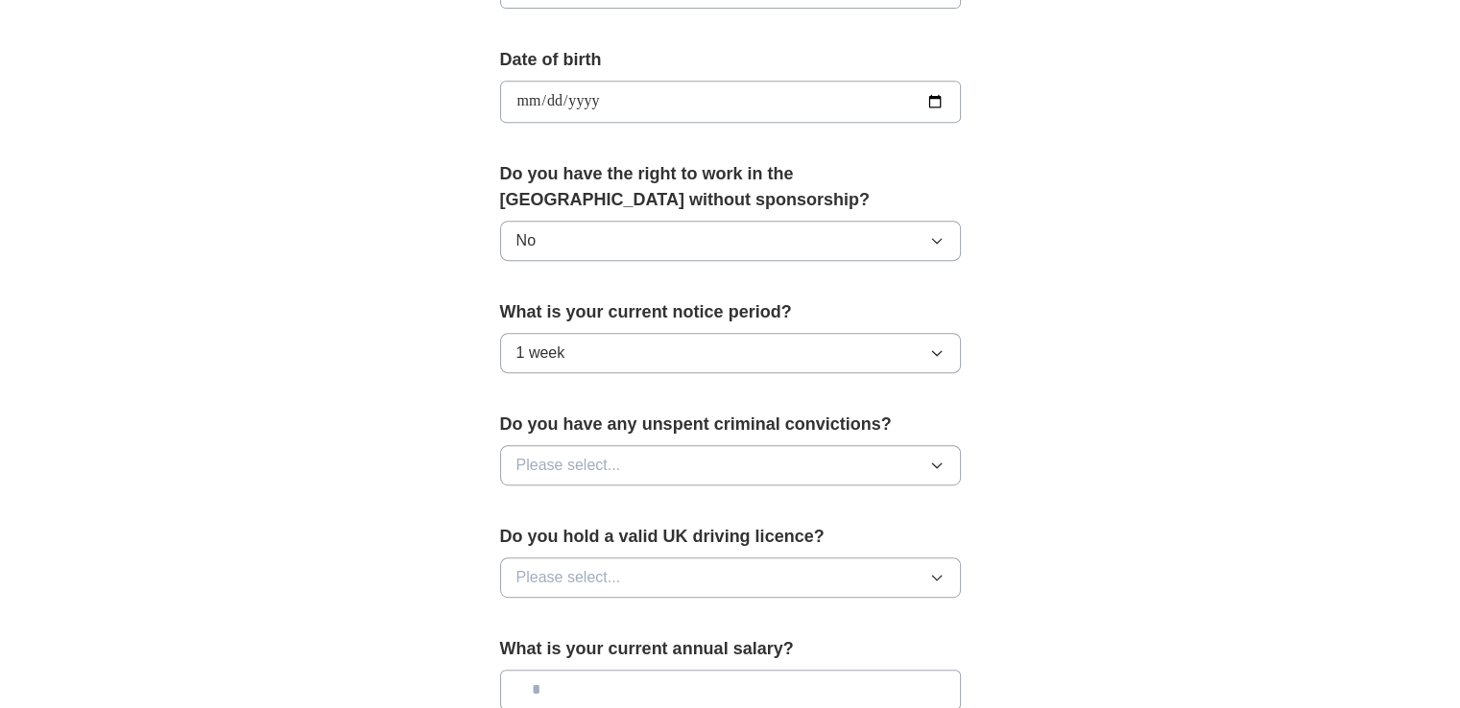
scroll to position [918, 0]
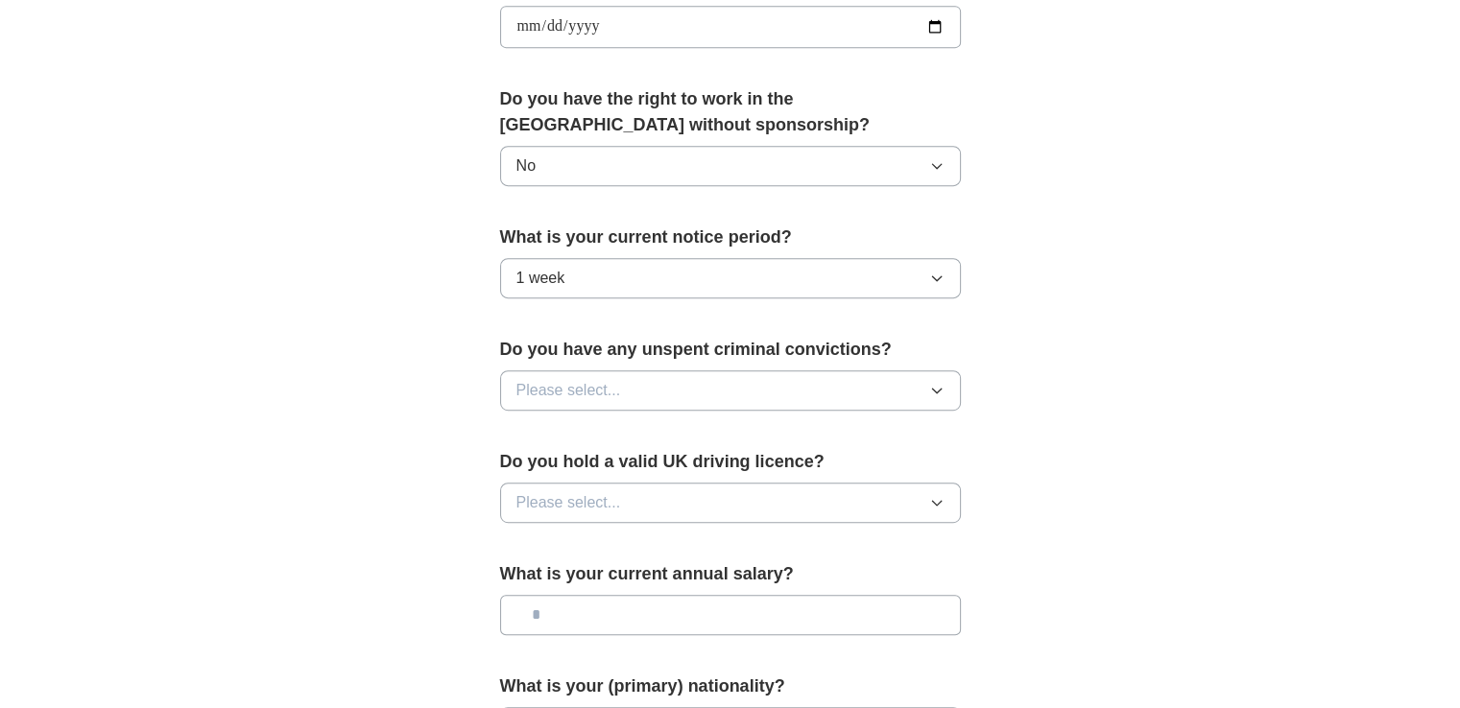
click at [572, 385] on span "Please select..." at bounding box center [568, 390] width 105 height 23
click at [649, 469] on div "No" at bounding box center [730, 474] width 428 height 23
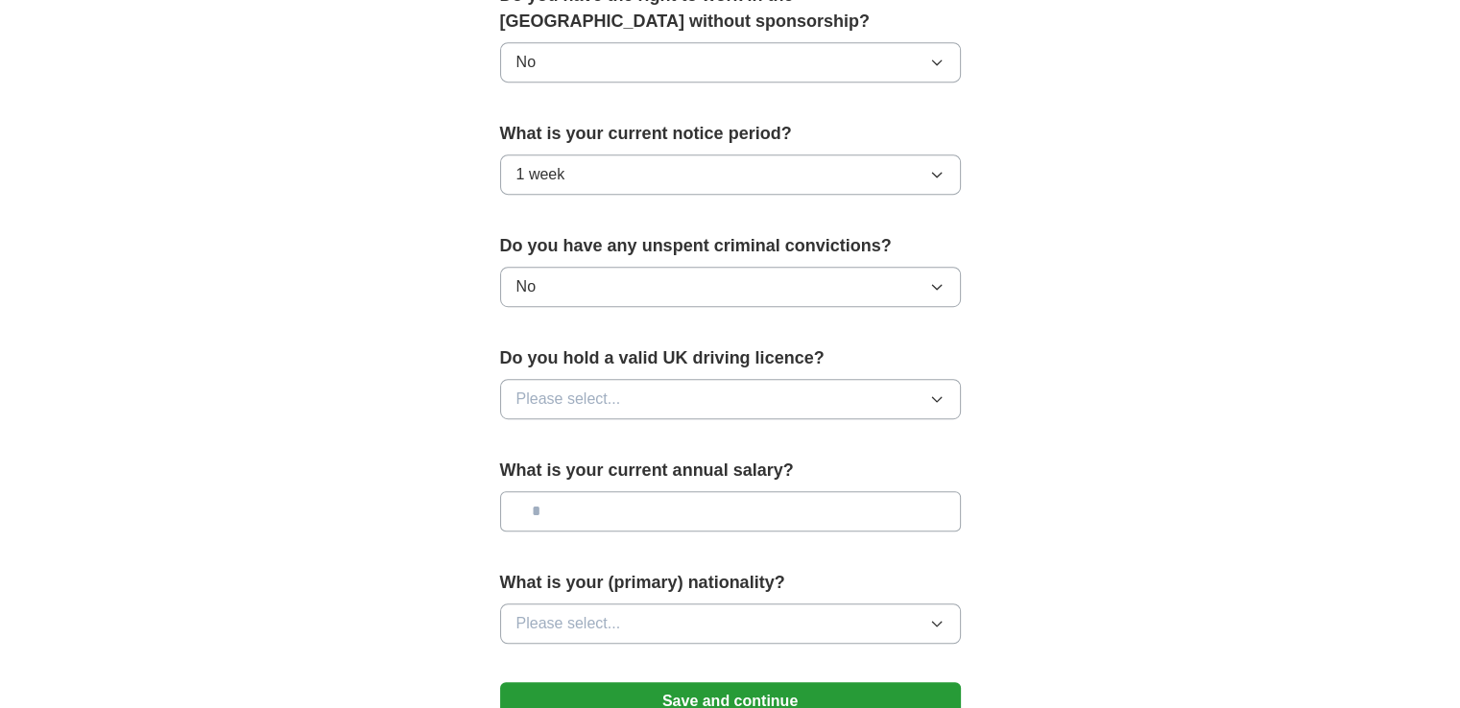
scroll to position [1044, 0]
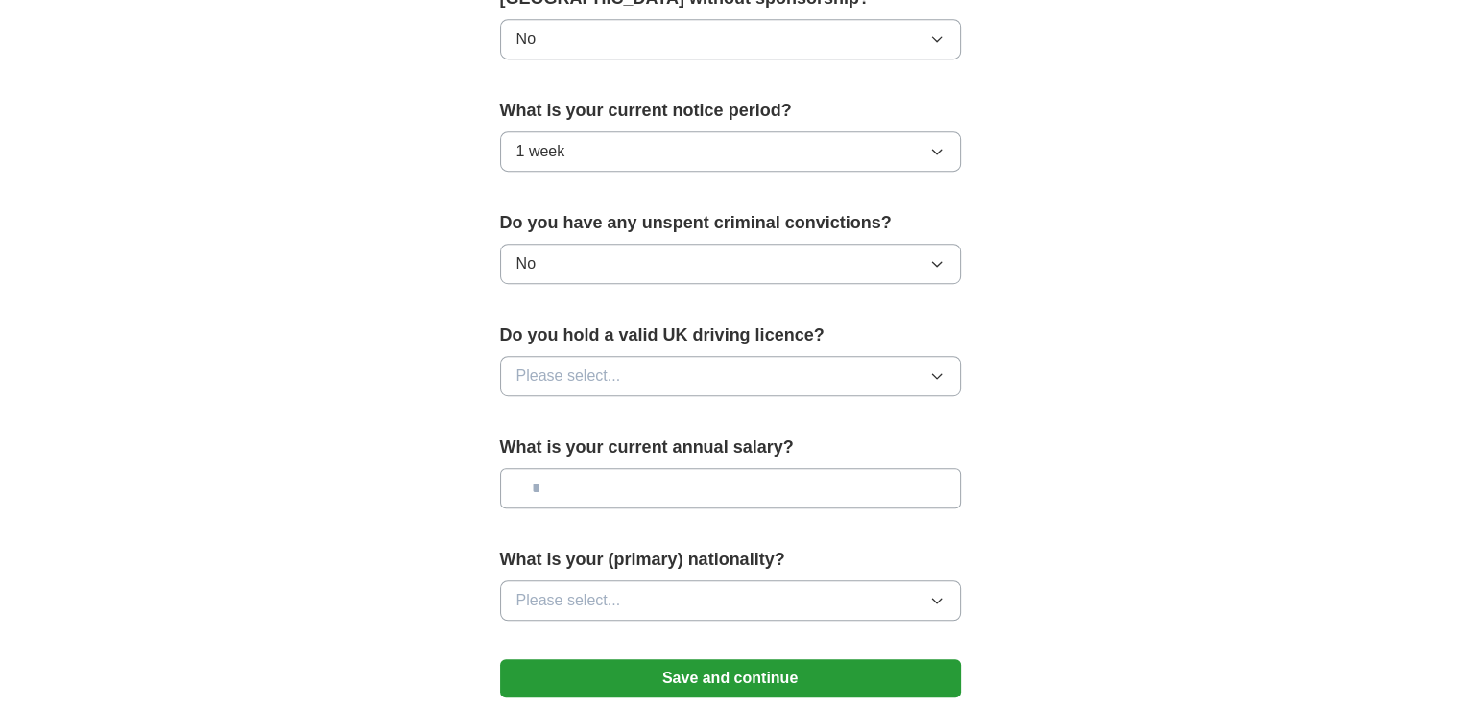
click at [649, 369] on button "Please select..." at bounding box center [730, 376] width 461 height 40
click at [641, 448] on div "No" at bounding box center [730, 459] width 428 height 23
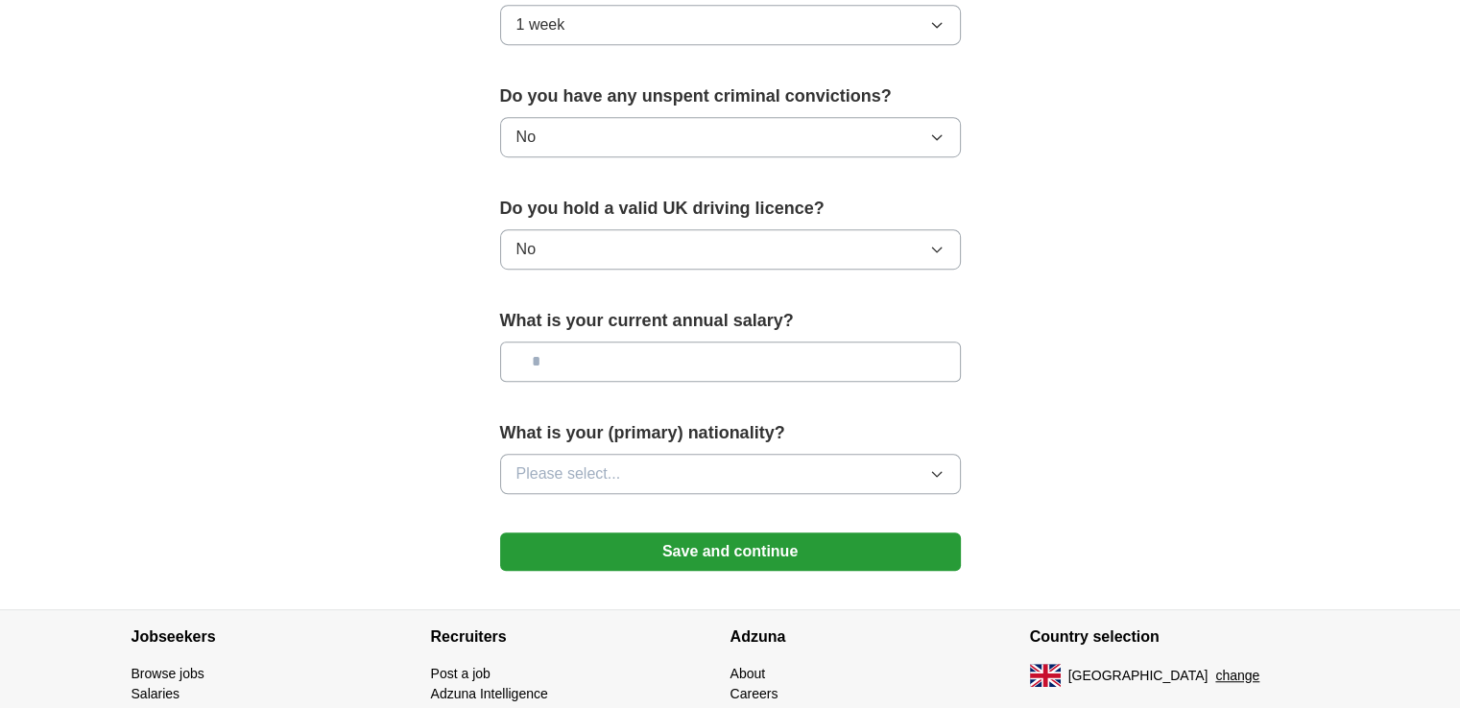
scroll to position [1173, 0]
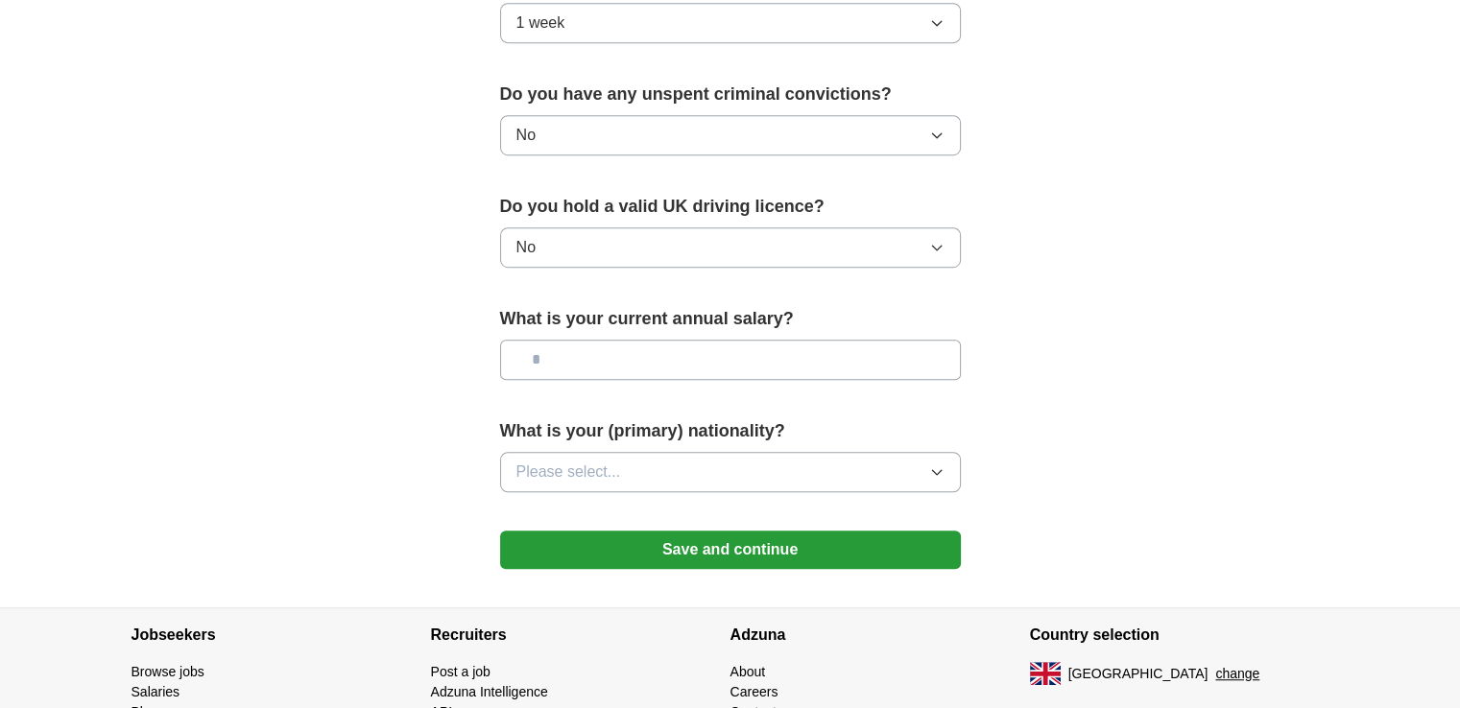
click at [612, 359] on input "text" at bounding box center [730, 360] width 461 height 40
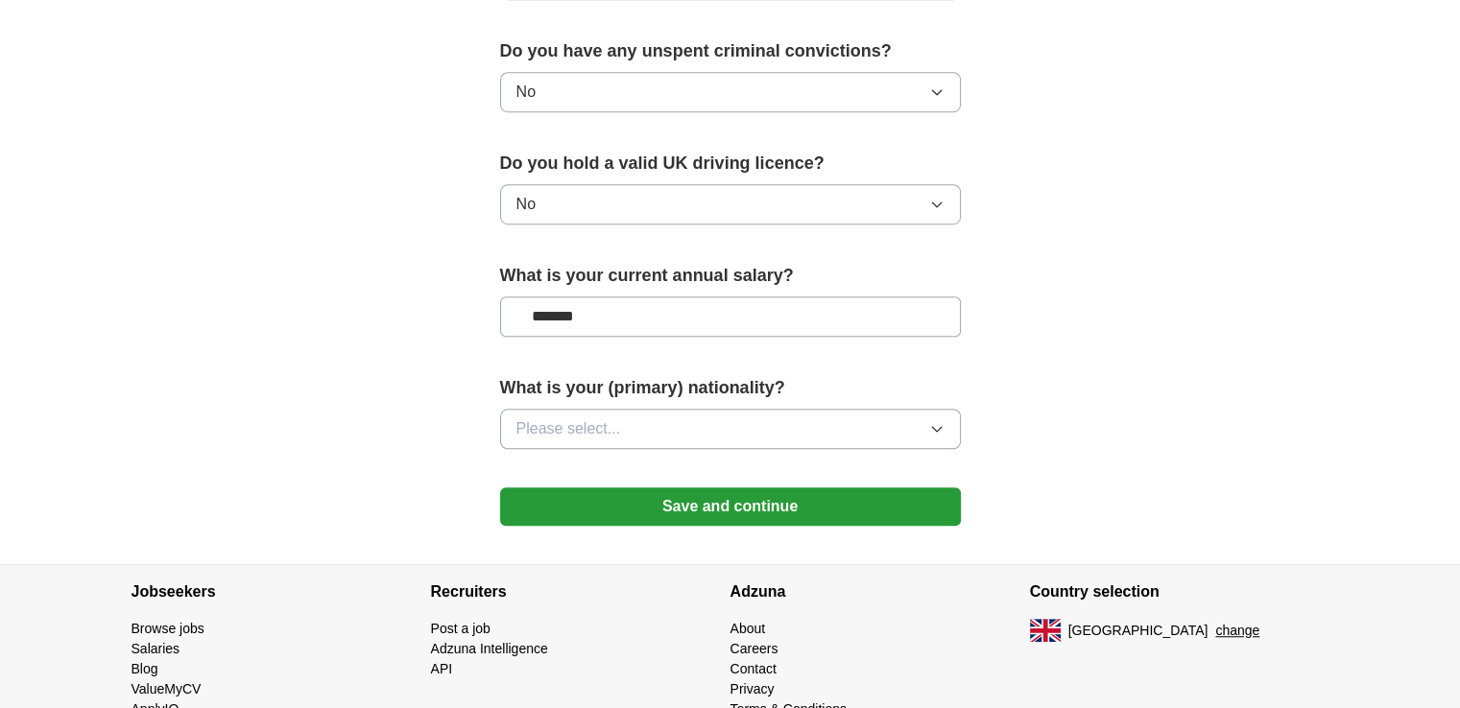
scroll to position [1236, 0]
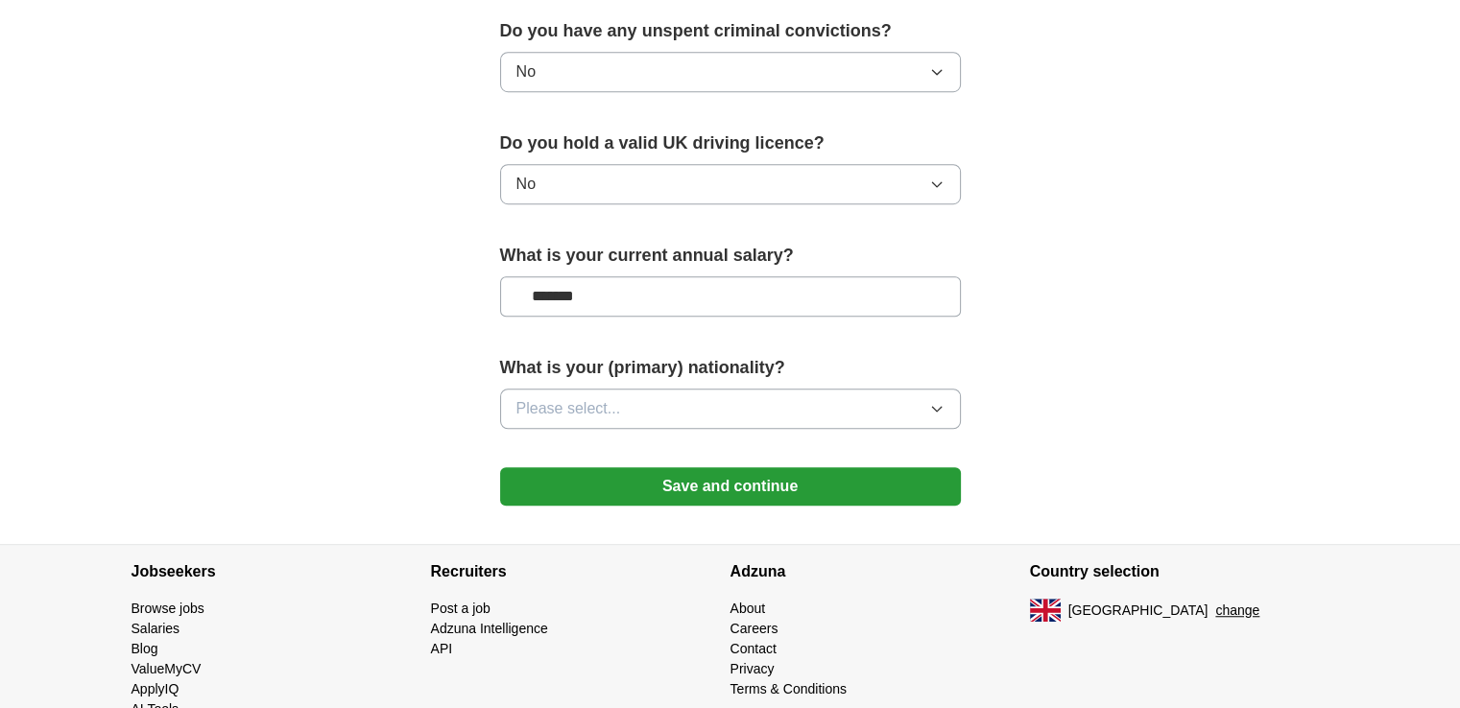
type input "*******"
click at [611, 411] on span "Please select..." at bounding box center [568, 408] width 105 height 23
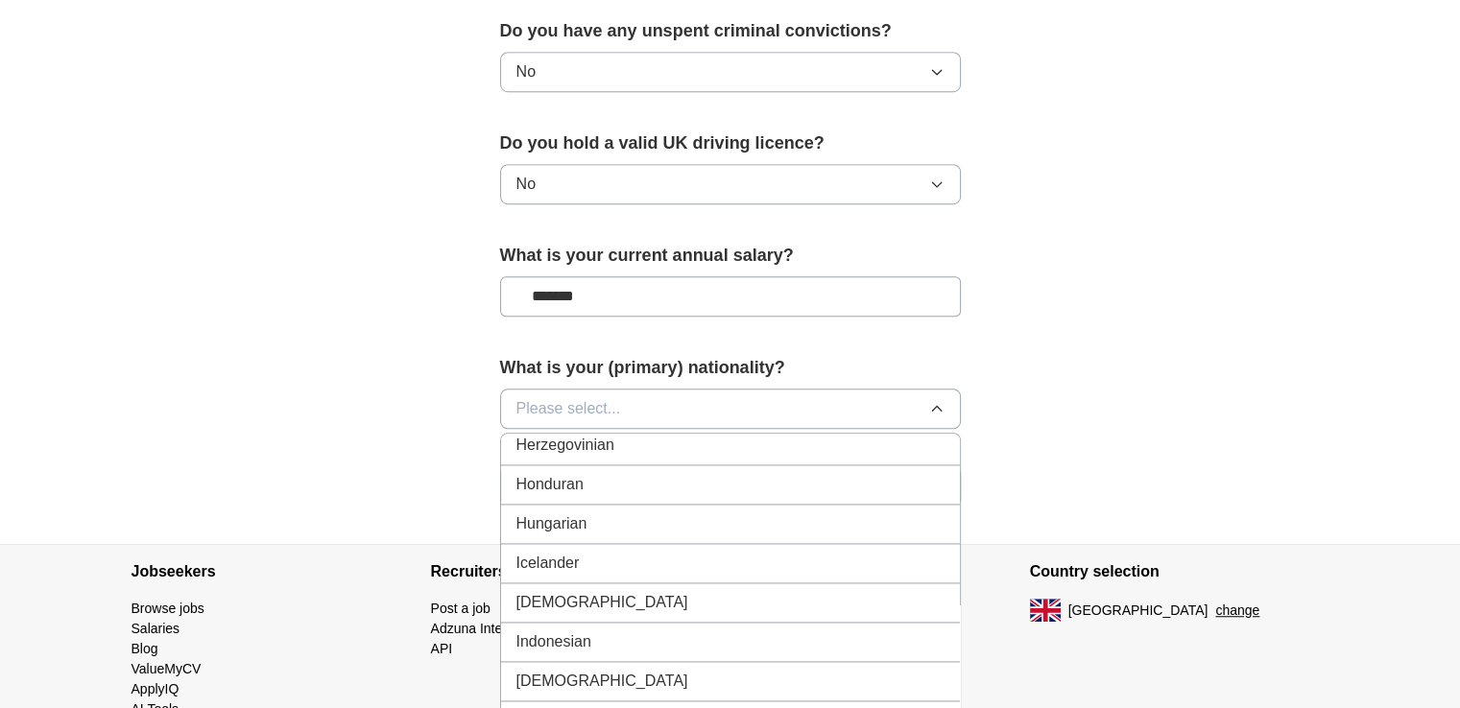
scroll to position [3007, 0]
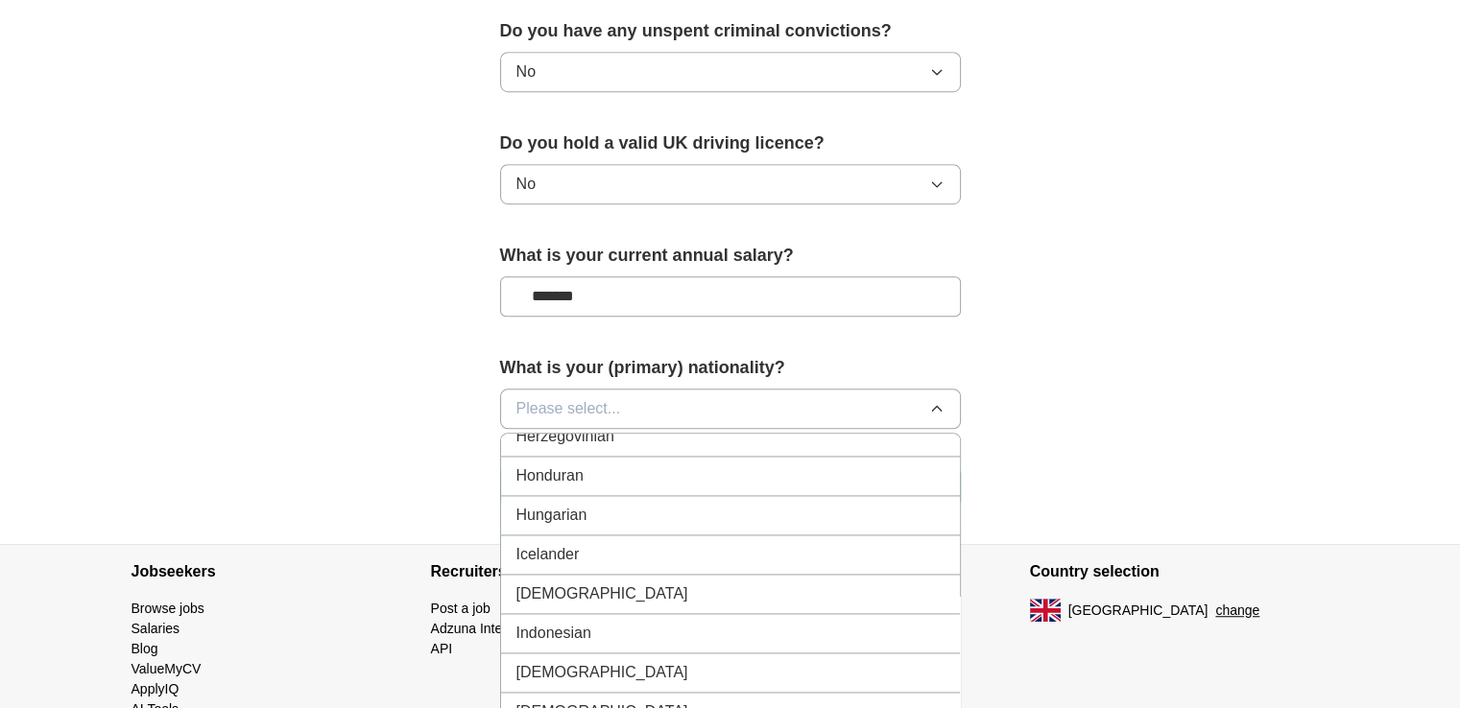
click at [572, 583] on div "[DEMOGRAPHIC_DATA]" at bounding box center [730, 594] width 428 height 23
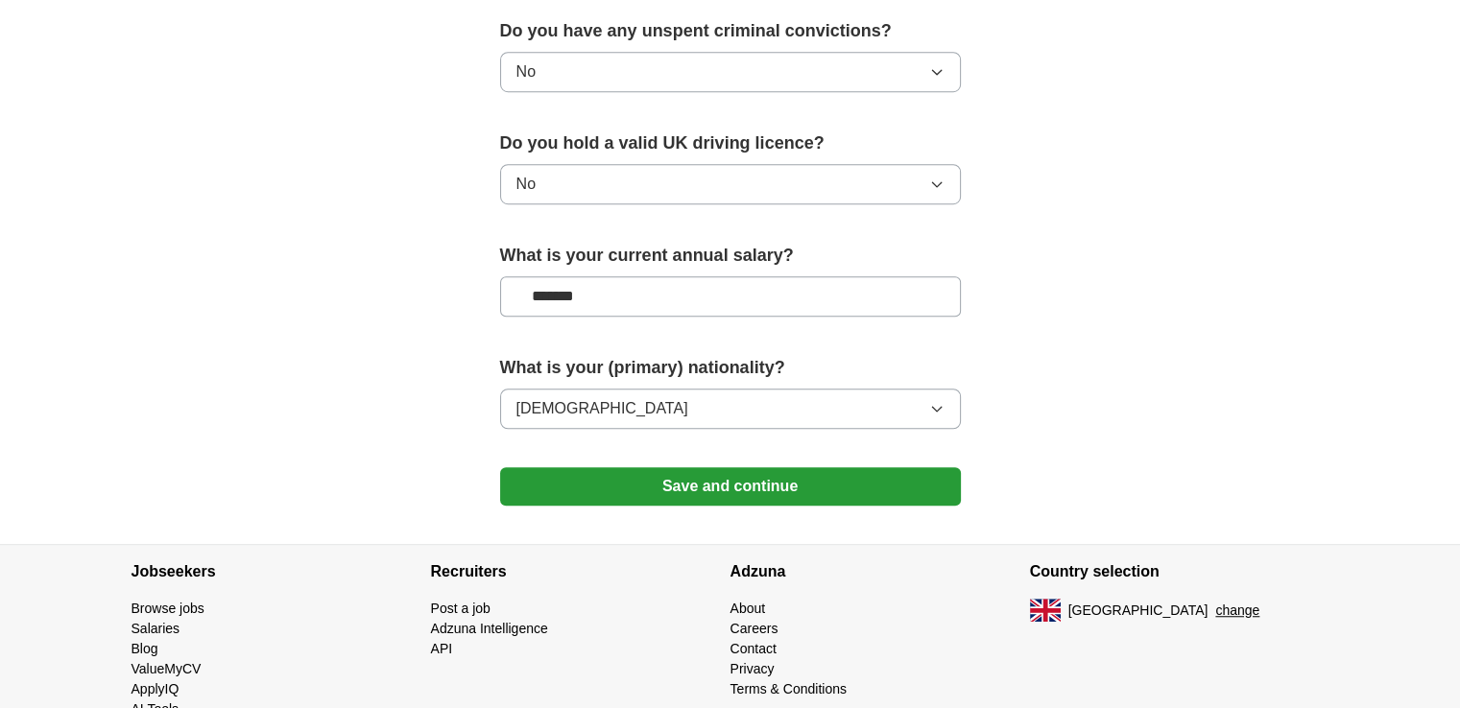
click at [653, 470] on button "Save and continue" at bounding box center [730, 486] width 461 height 38
